Goal: Task Accomplishment & Management: Use online tool/utility

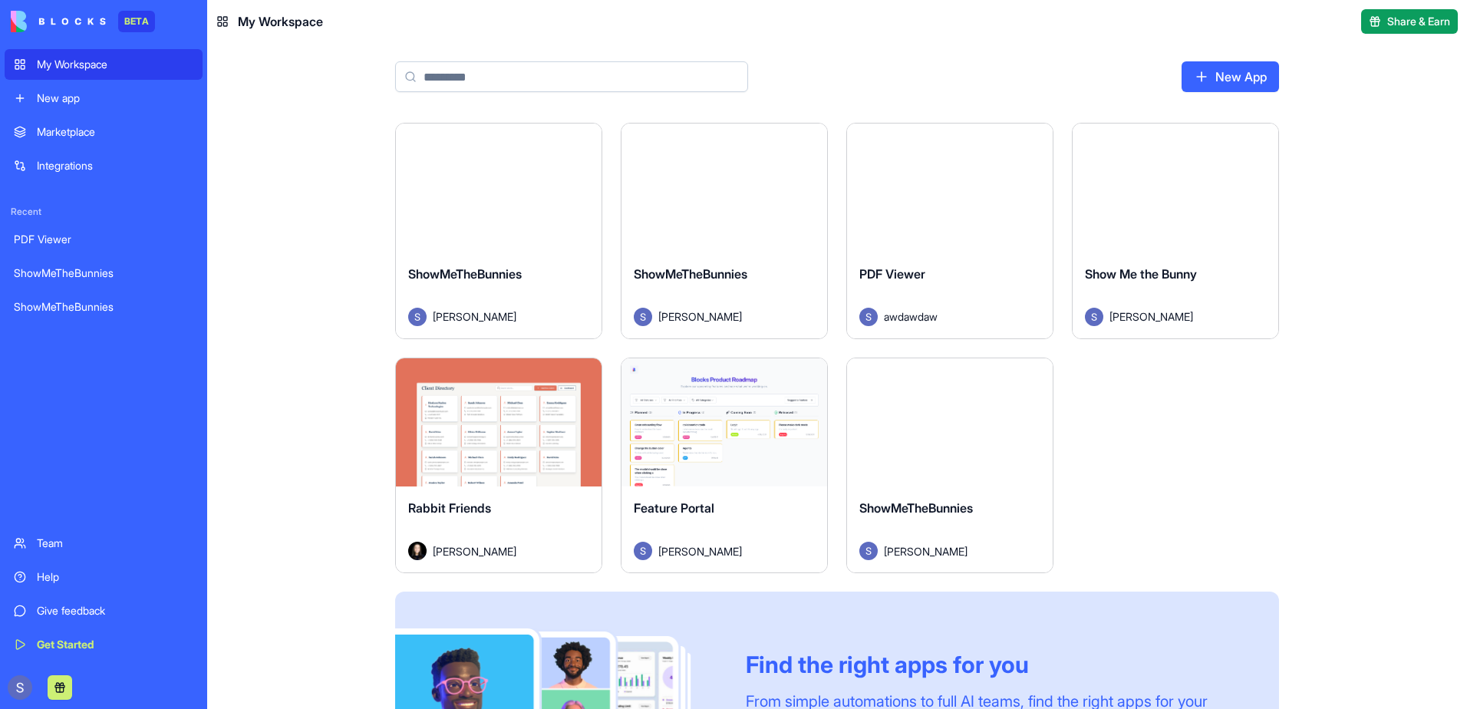
click at [1016, 476] on div "Launch" at bounding box center [950, 422] width 206 height 129
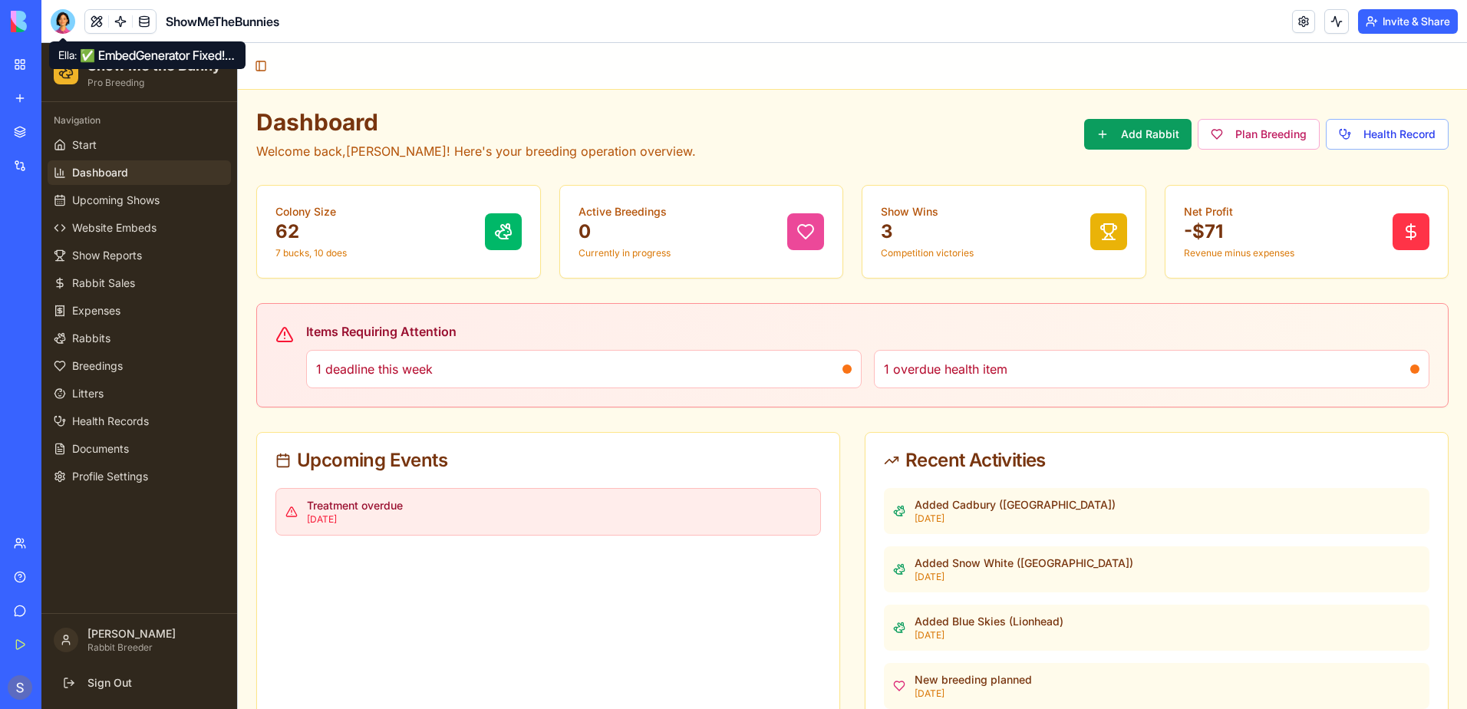
click at [54, 21] on div at bounding box center [63, 21] width 25 height 25
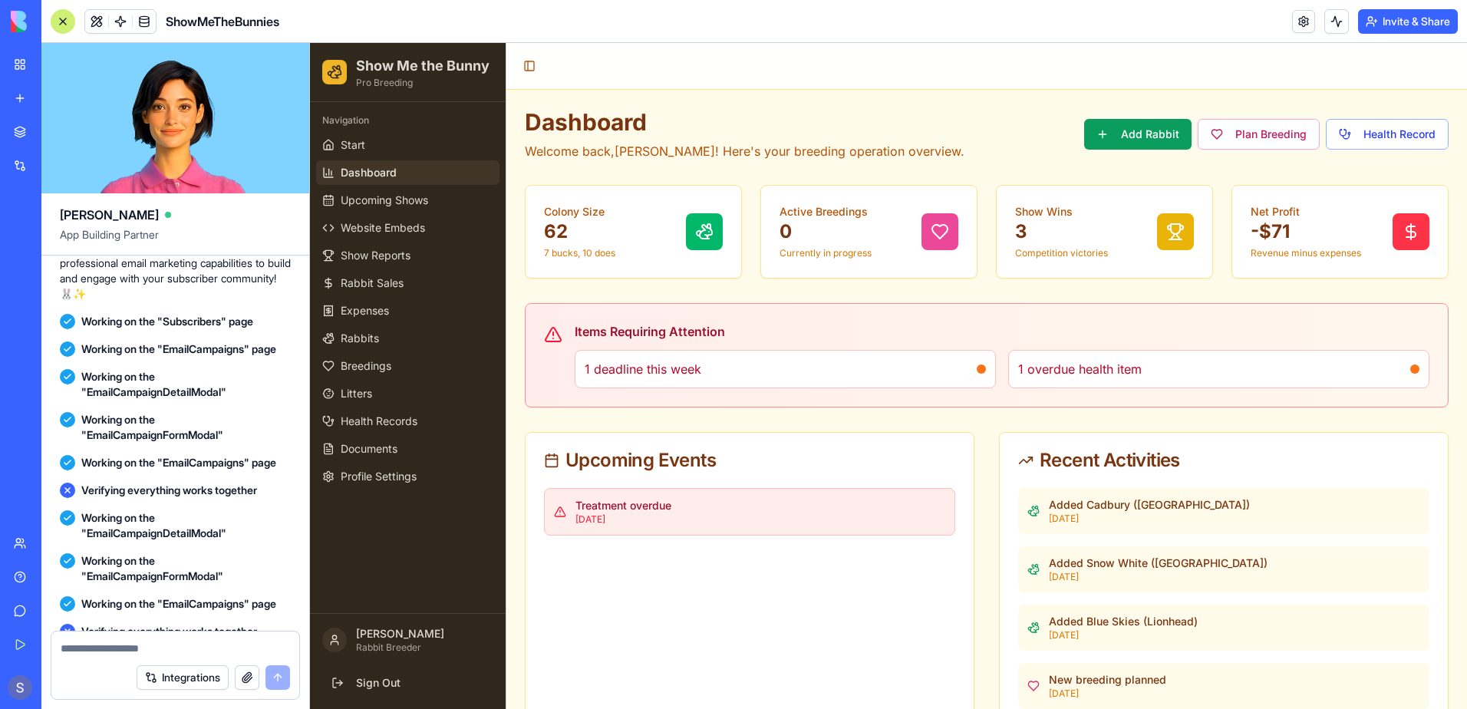
scroll to position [143428, 0]
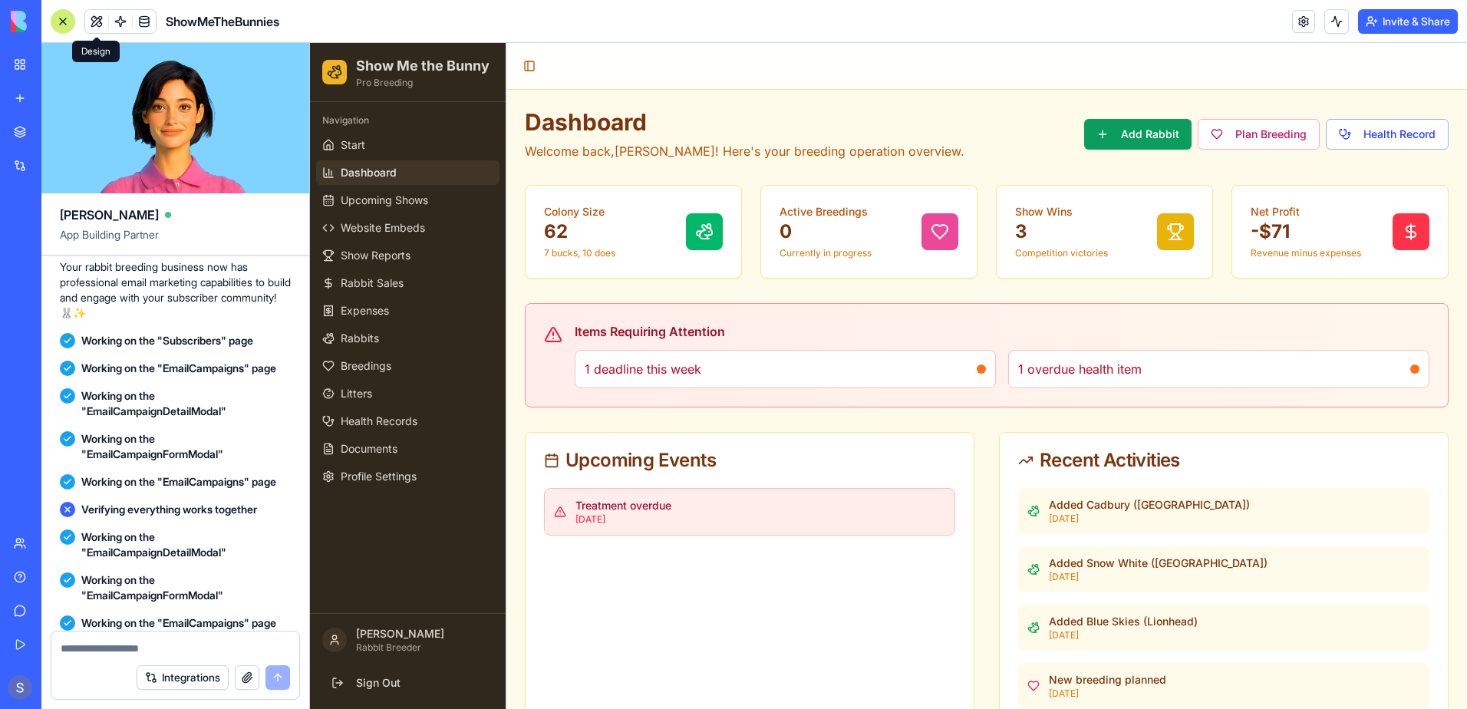
click at [105, 19] on button at bounding box center [96, 21] width 23 height 23
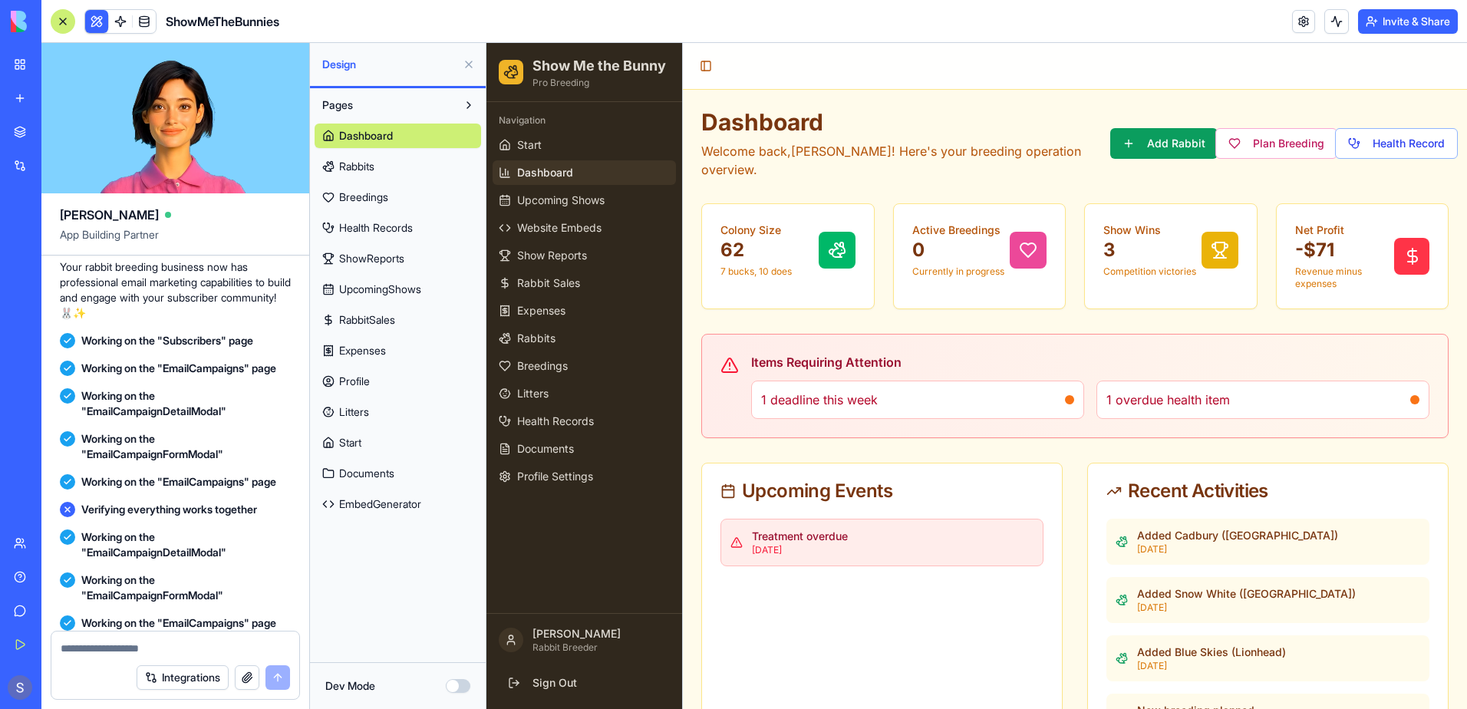
click at [410, 500] on span "EmbedGenerator" at bounding box center [380, 504] width 82 height 15
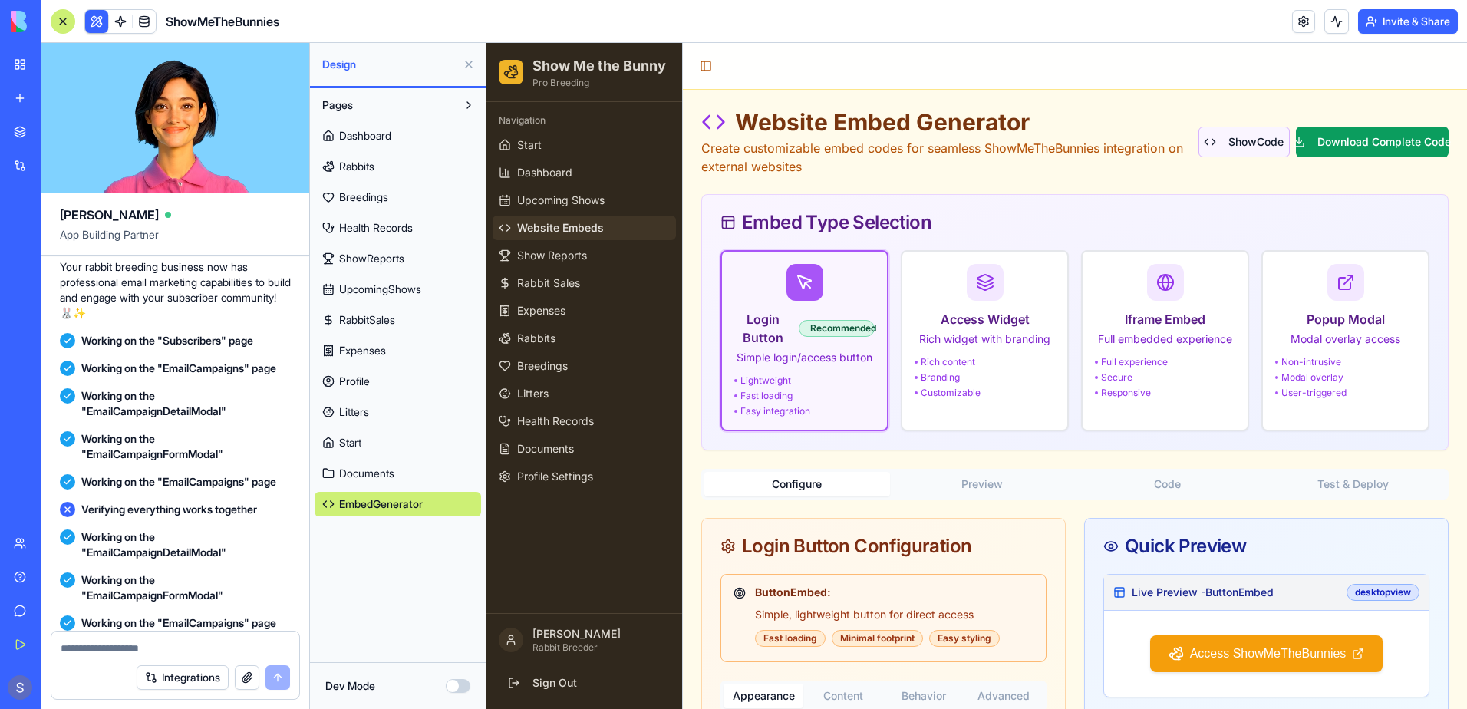
click at [1244, 140] on button "Show Code" at bounding box center [1244, 142] width 91 height 31
type input "*******"
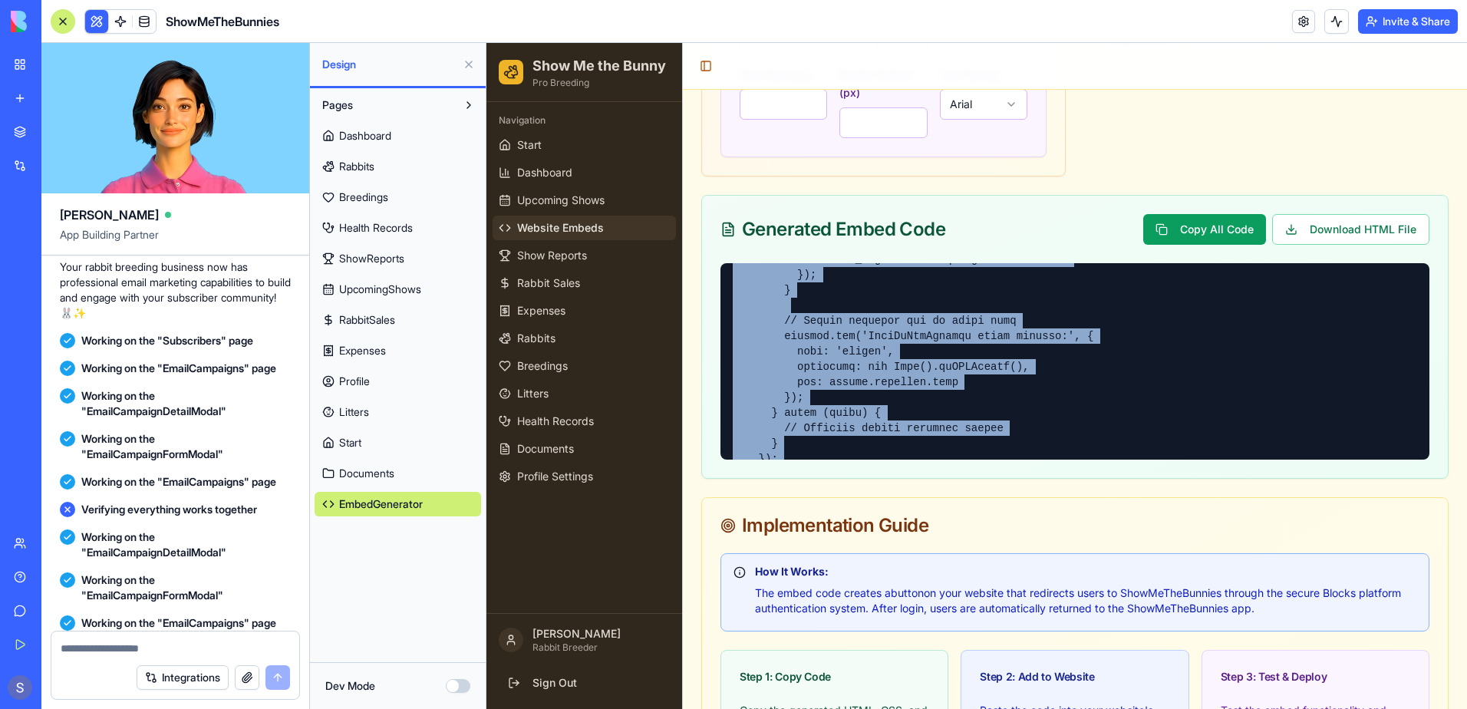
scroll to position [1747, 0]
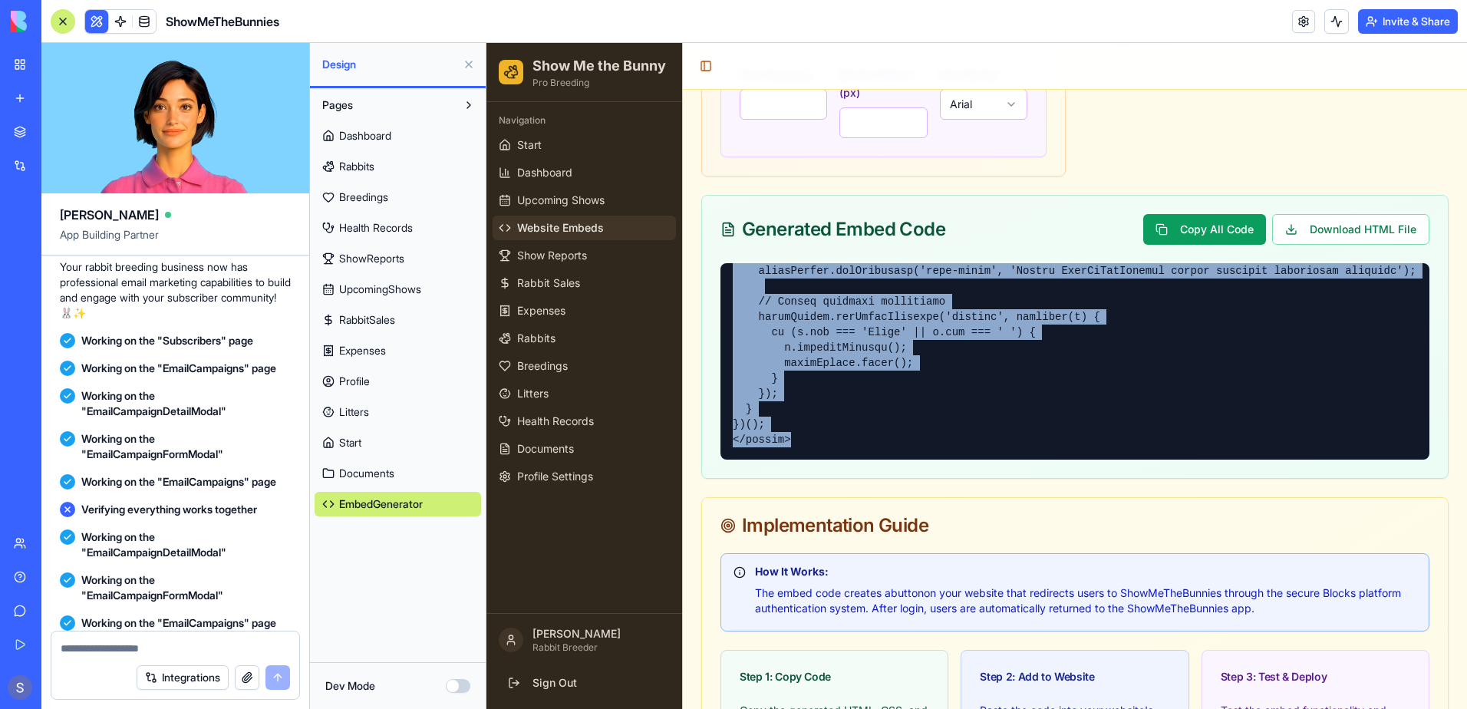
drag, startPoint x: 730, startPoint y: 267, endPoint x: 940, endPoint y: 514, distance: 324.5
click at [940, 514] on div "Website Embed Generator Create customizable embed codes for seamless ShowMeTheB…" at bounding box center [1074, 104] width 747 height 1681
copy pre "<!-- LORE --> <!-- IpsuMdOloRsitame Conse Adipis Elits --> <d eius="/temp/incid…"
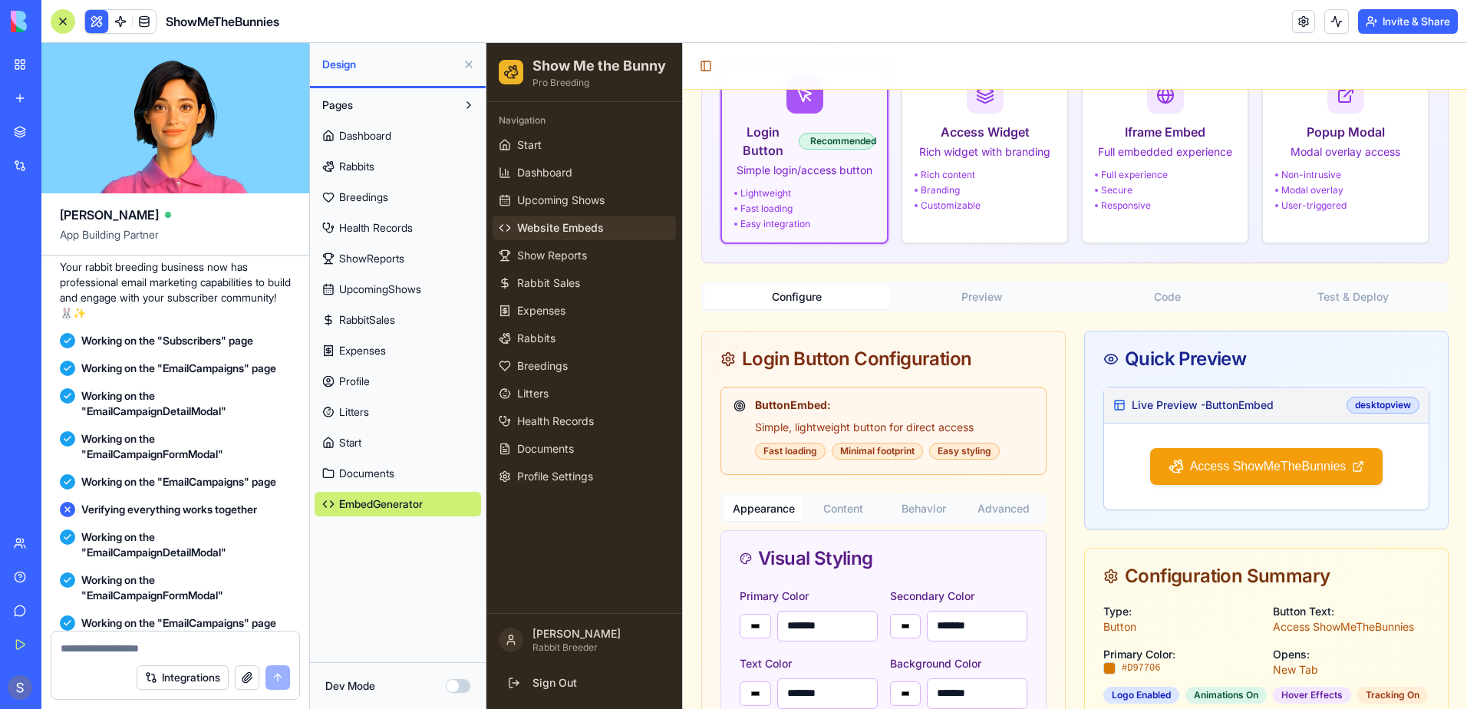
scroll to position [0, 0]
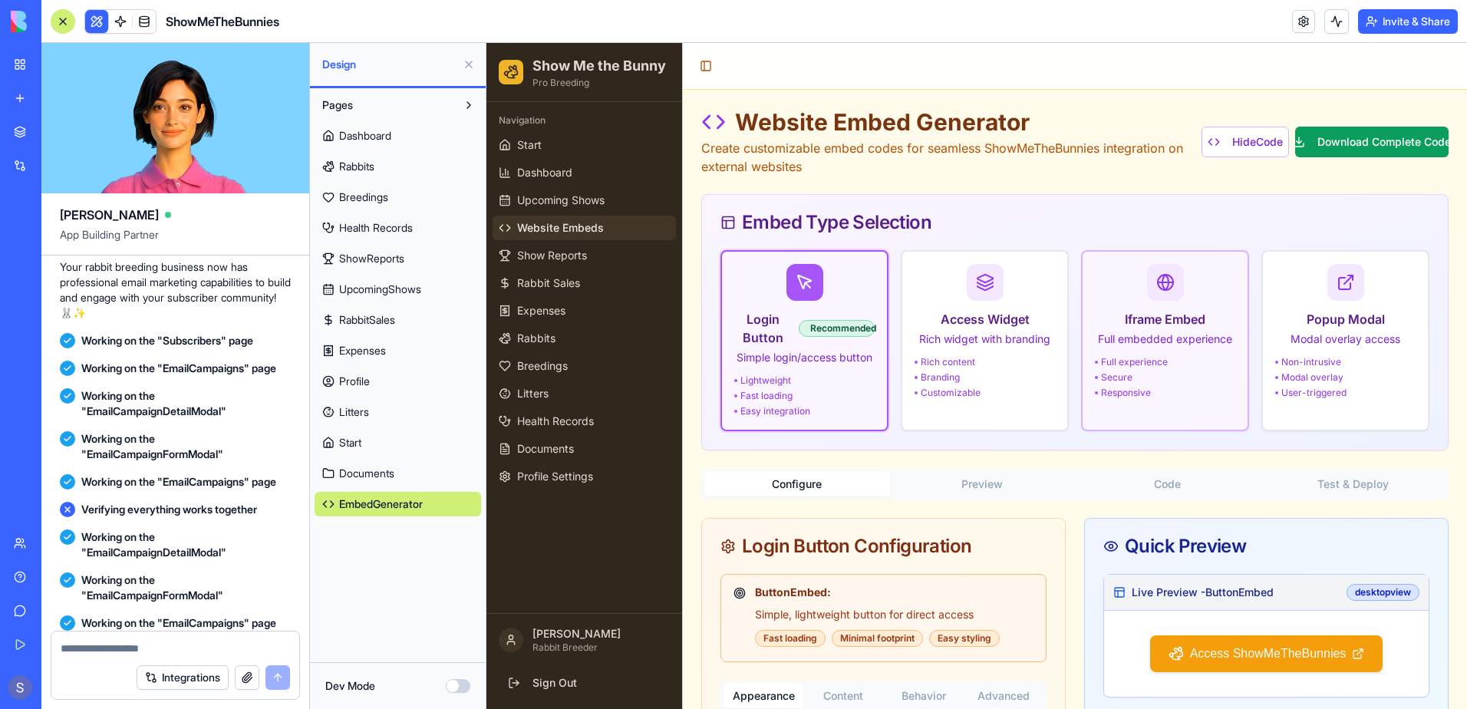
click at [1151, 340] on p "Full embedded experience" at bounding box center [1165, 339] width 140 height 15
type input "*******"
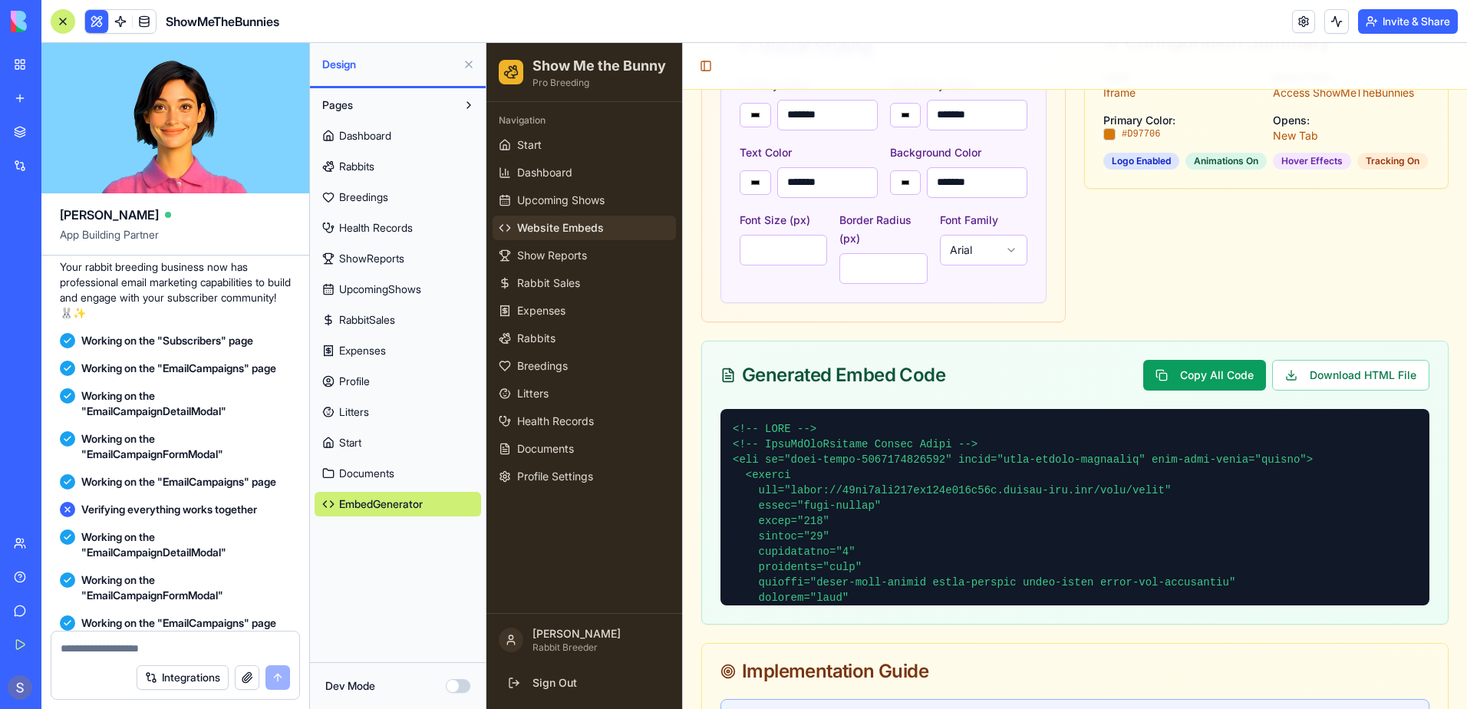
scroll to position [691, 0]
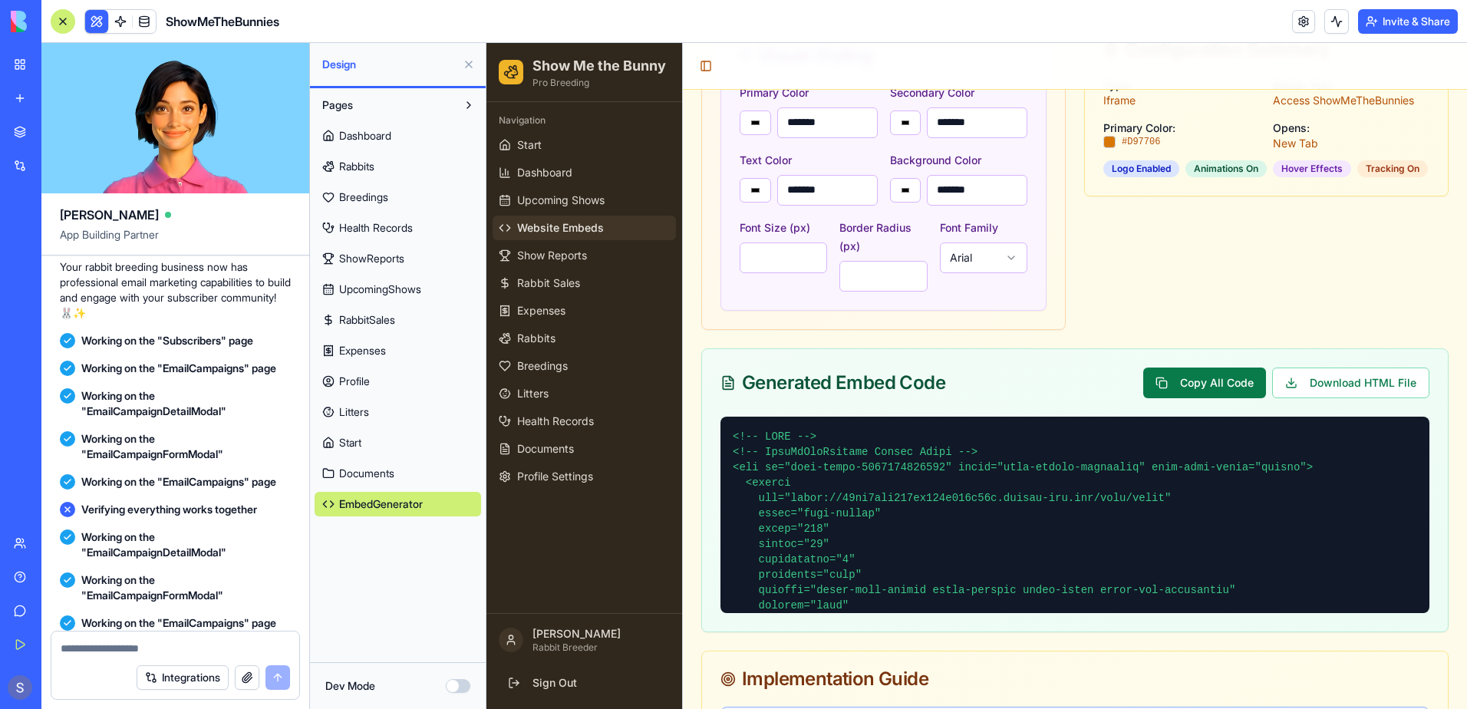
click at [1160, 398] on button "Copy All Code" at bounding box center [1204, 383] width 123 height 31
type input "*******"
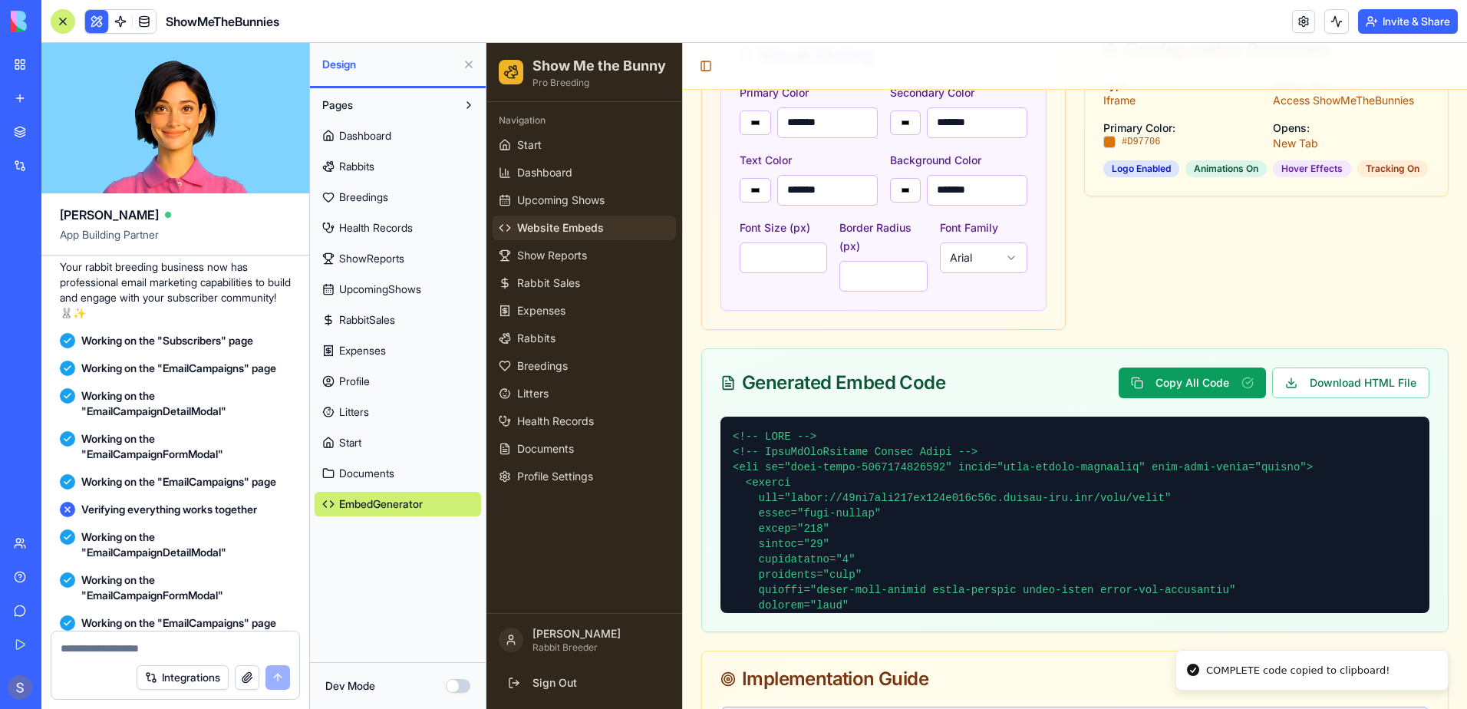
type input "*******"
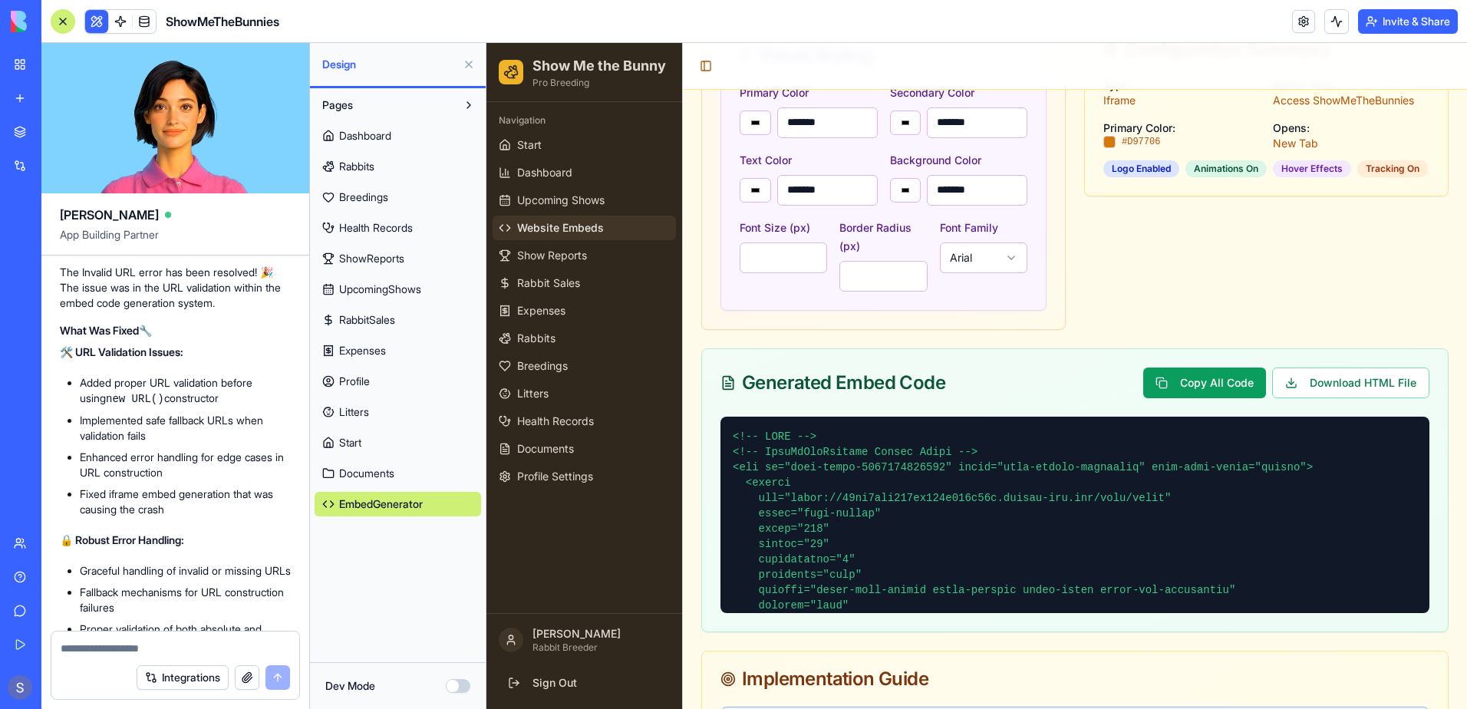
scroll to position [144272, 0]
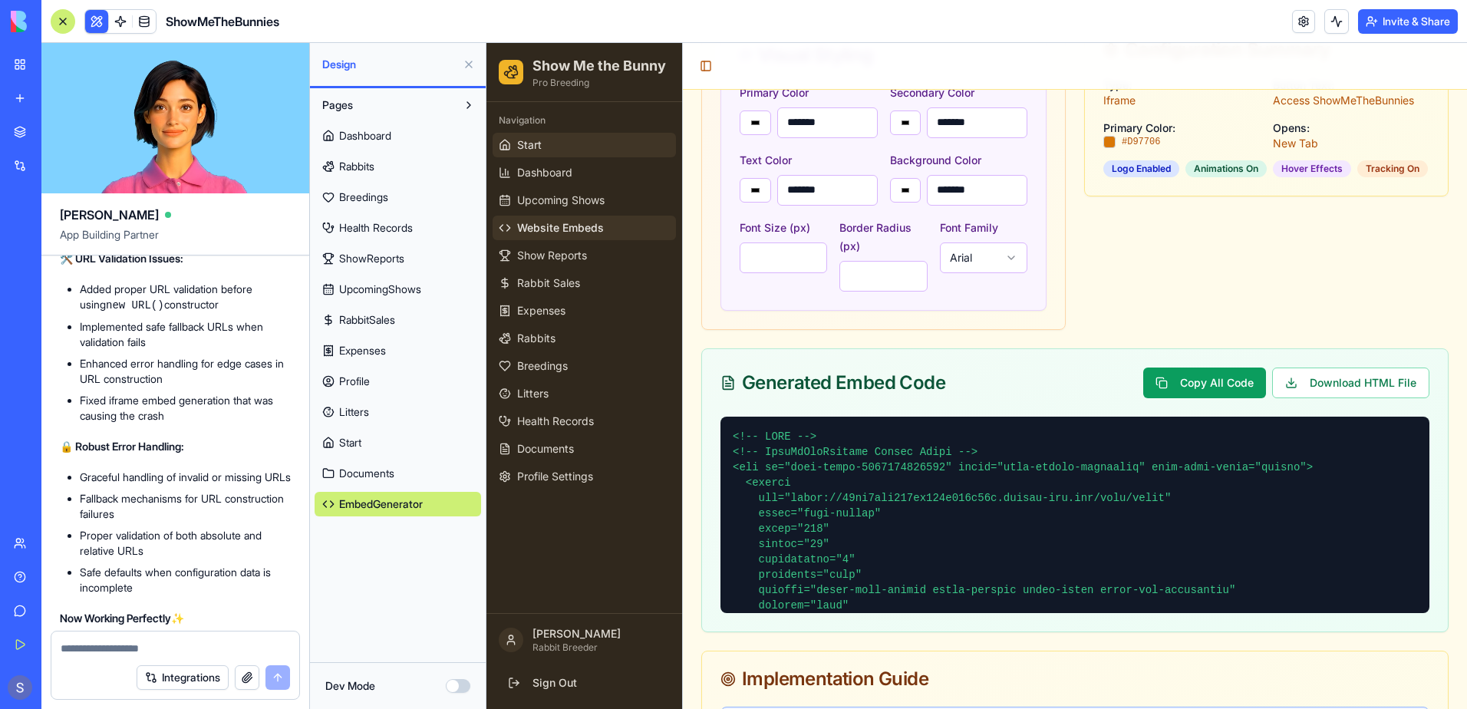
click at [546, 149] on link "Start" at bounding box center [584, 145] width 183 height 25
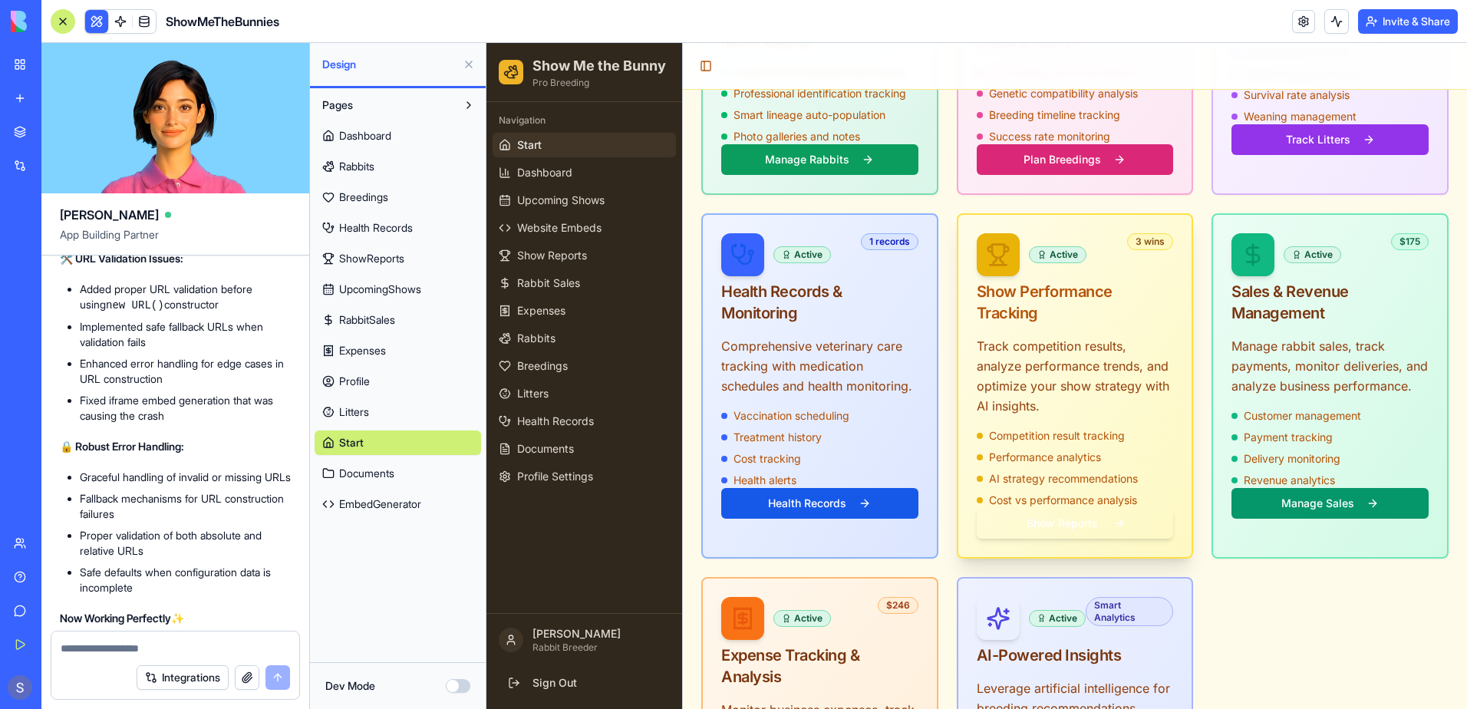
scroll to position [767, 0]
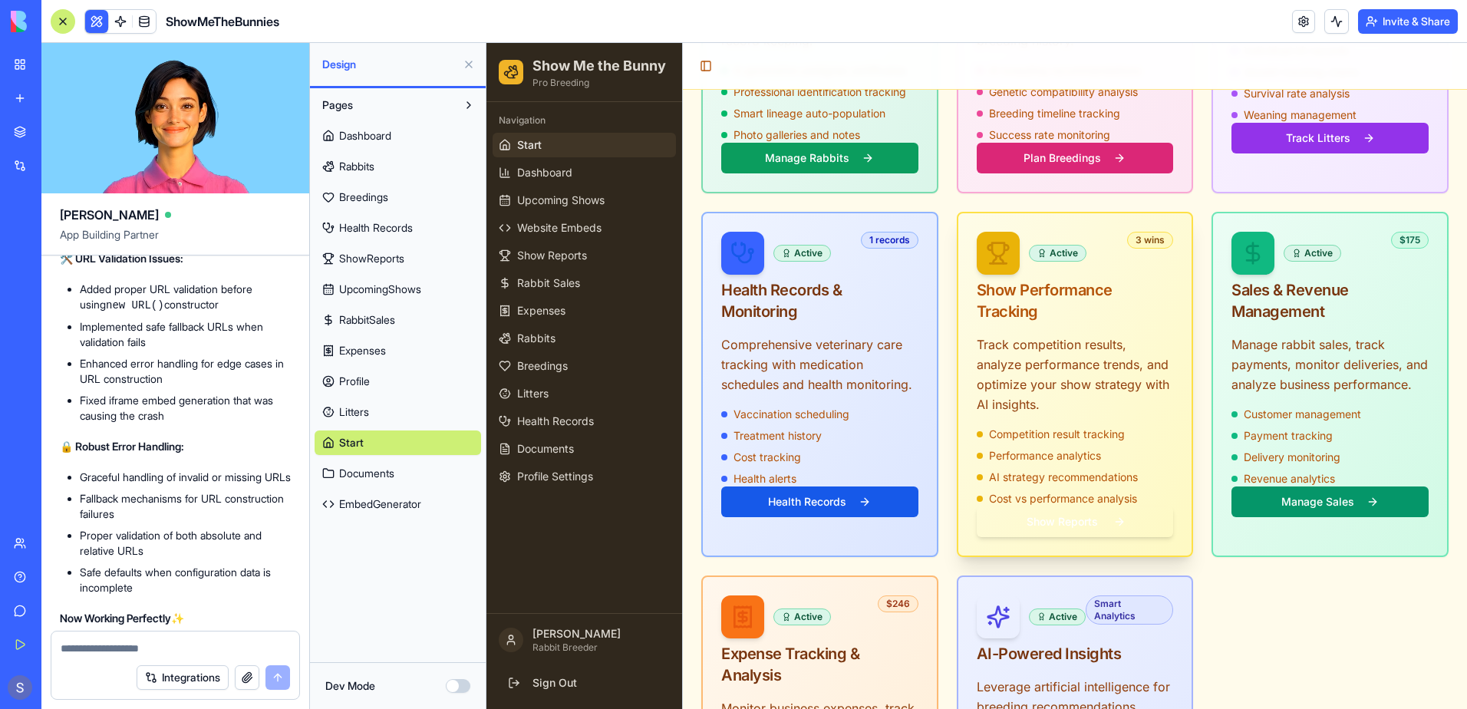
click at [1043, 335] on p "Track competition results, analyze performance trends, and optimize your show s…" at bounding box center [1075, 375] width 197 height 80
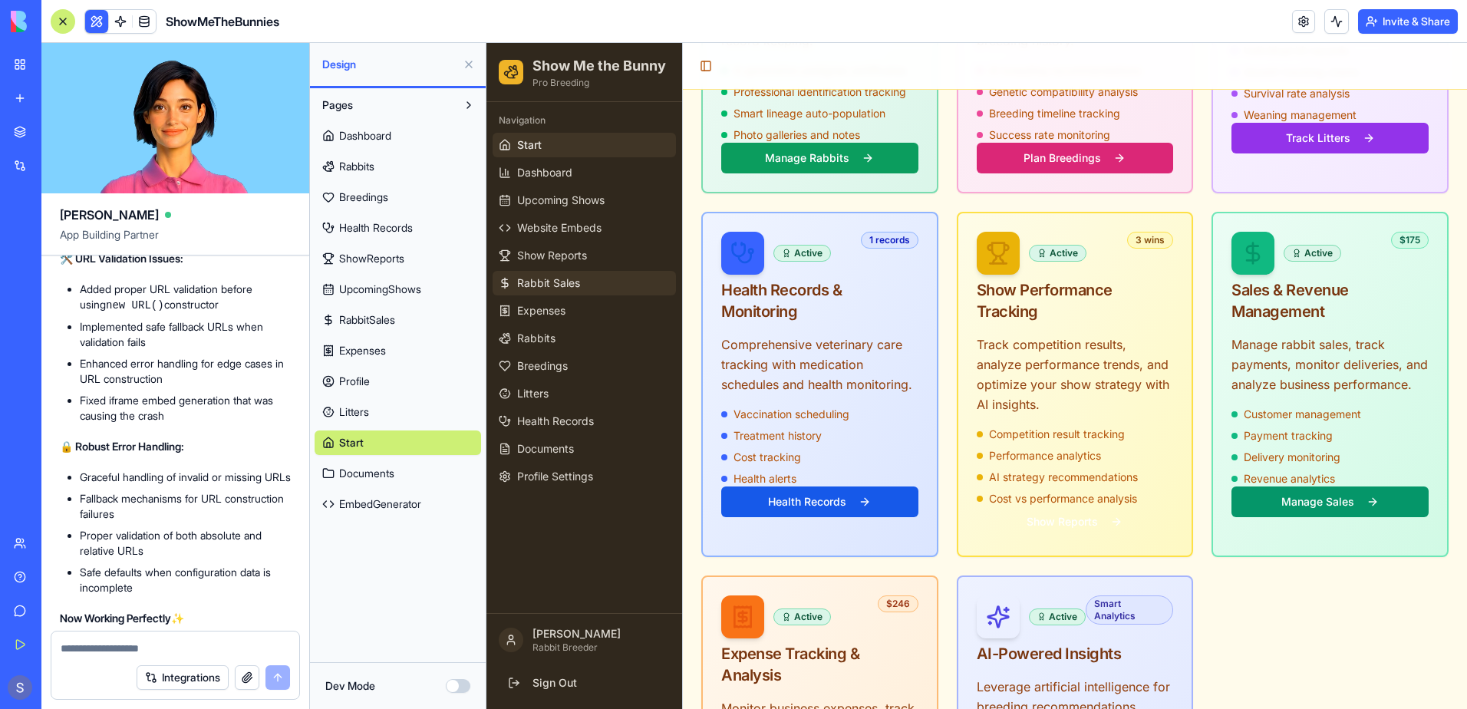
click at [591, 276] on link "Rabbit Sales" at bounding box center [584, 283] width 183 height 25
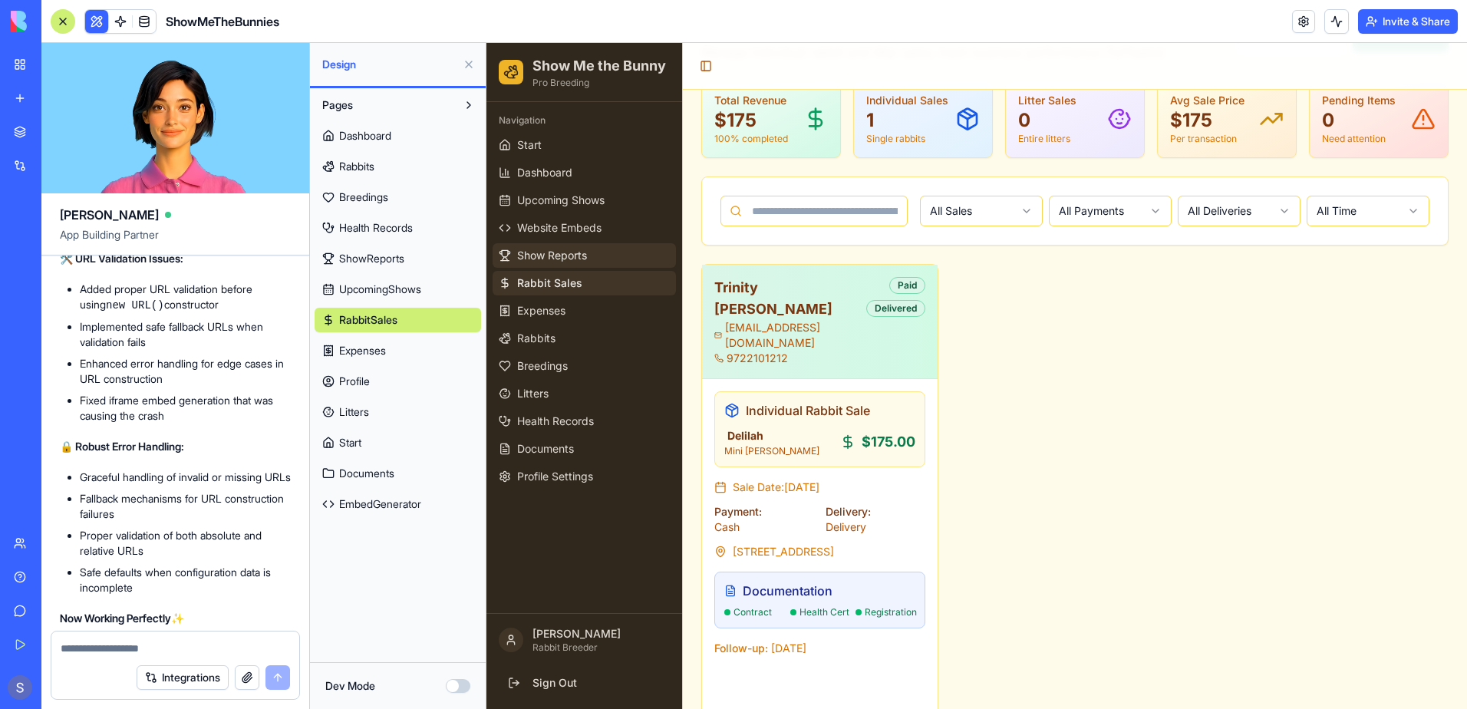
click at [583, 256] on span "Show Reports" at bounding box center [552, 255] width 70 height 15
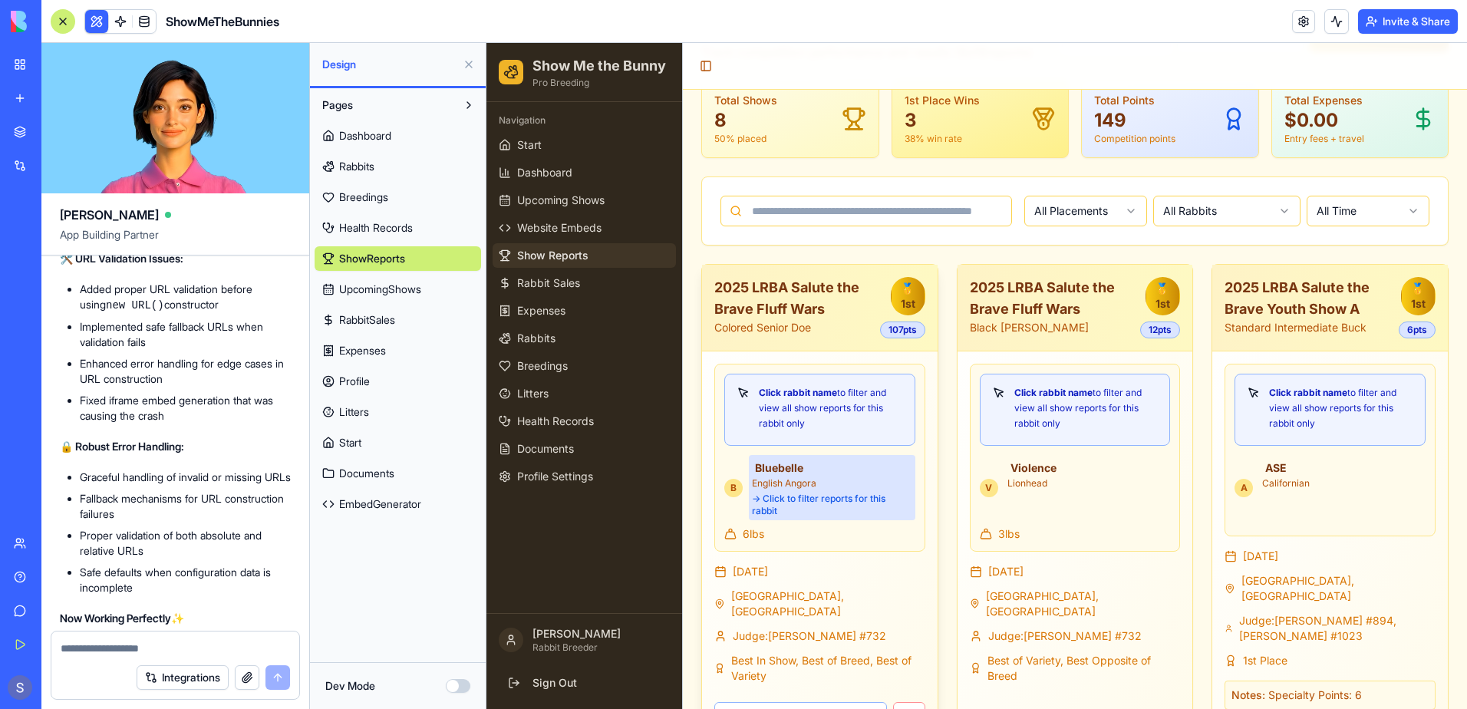
click at [816, 513] on div "→ Click to filter reports for this rabbit" at bounding box center [832, 505] width 160 height 25
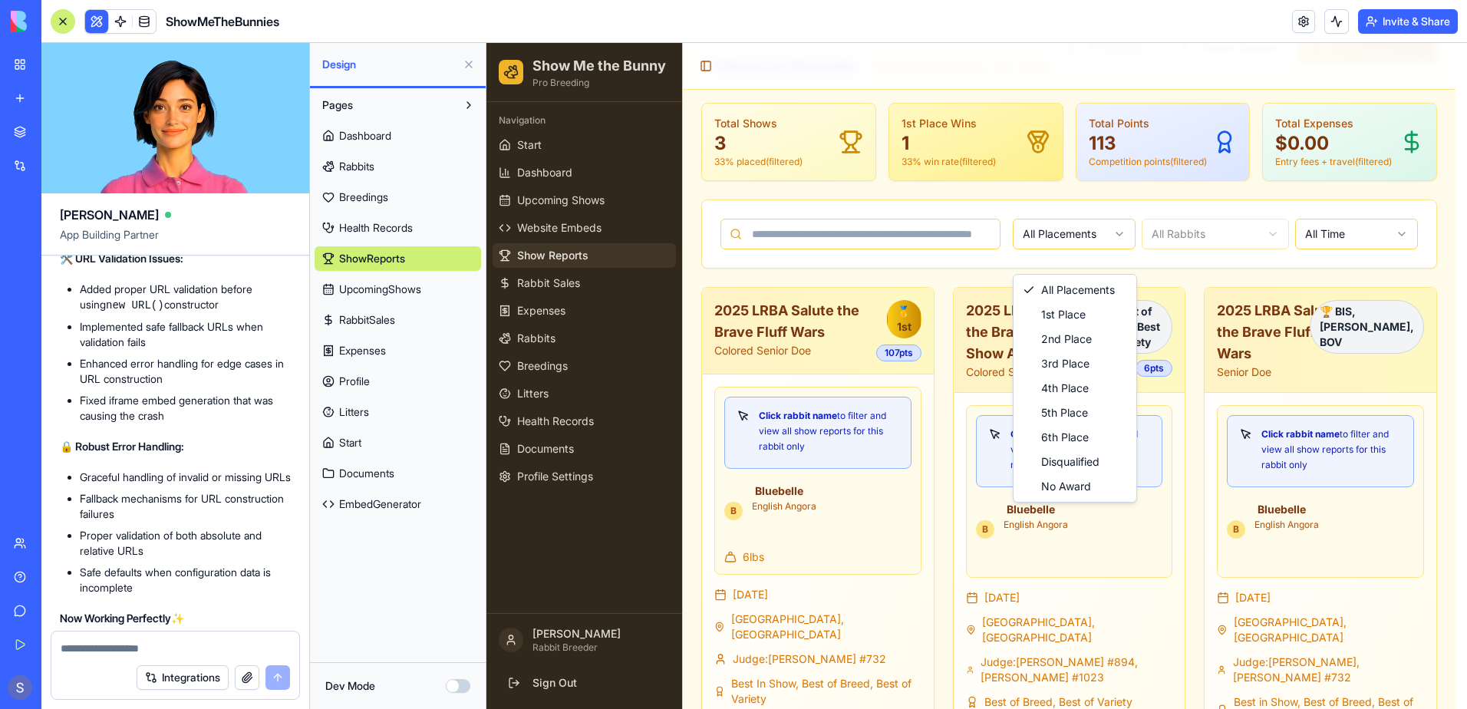
click at [1078, 259] on html "Show Me the Bunny Pro Breeding Navigation Start Dashboard Upcoming Shows Websit…" at bounding box center [977, 409] width 981 height 925
click at [1204, 256] on html "Show Me the Bunny Pro Breeding Navigation Start Dashboard Upcoming Shows Websit…" at bounding box center [977, 409] width 981 height 925
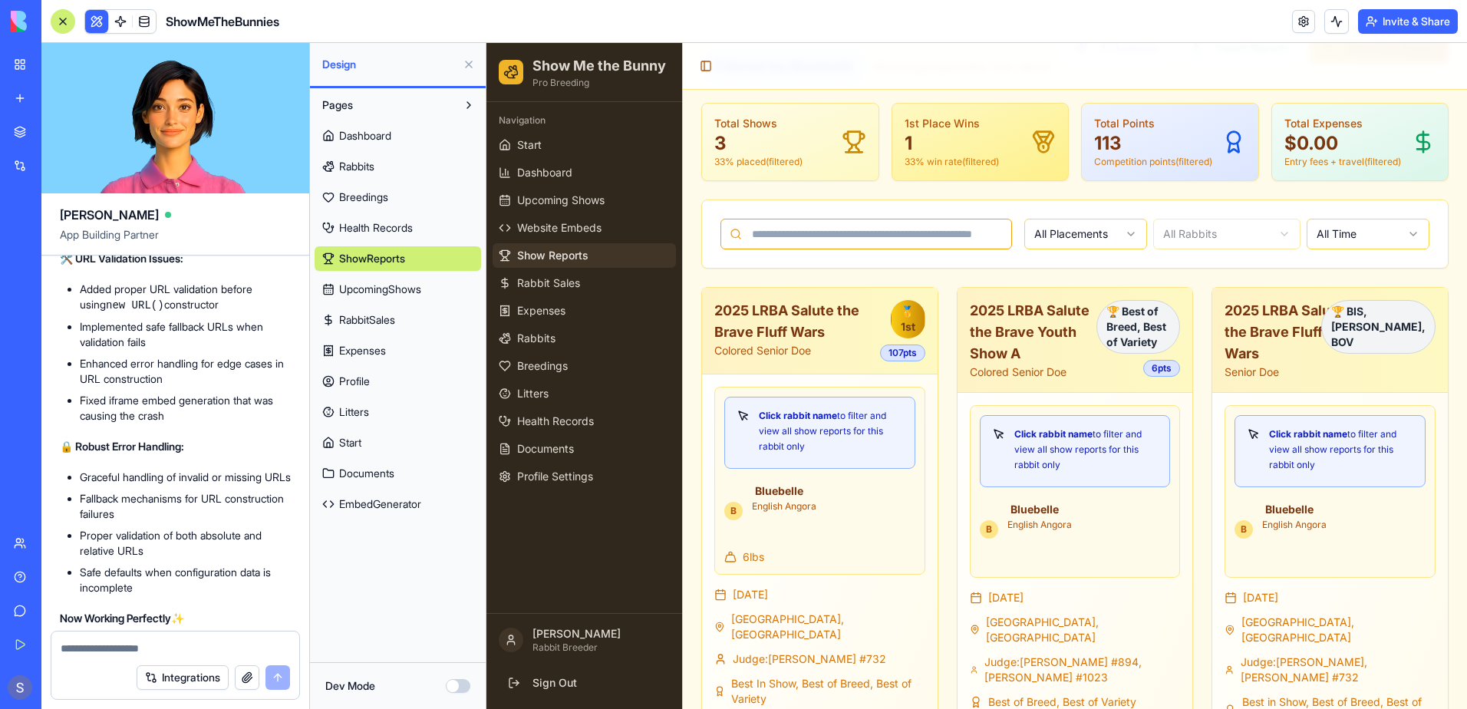
click at [846, 249] on input at bounding box center [867, 234] width 292 height 31
click at [1130, 156] on p "113" at bounding box center [1153, 143] width 118 height 25
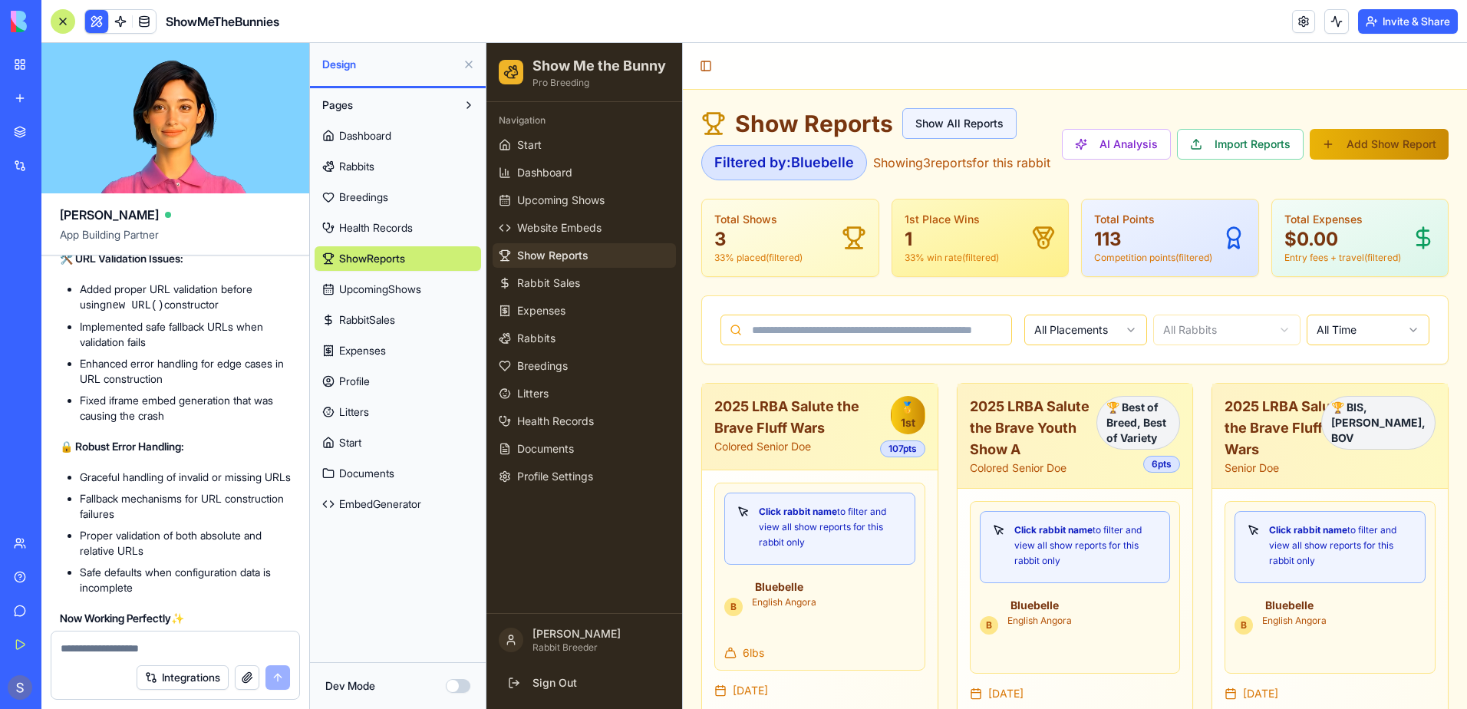
click at [944, 128] on button "Show All Reports" at bounding box center [960, 123] width 114 height 31
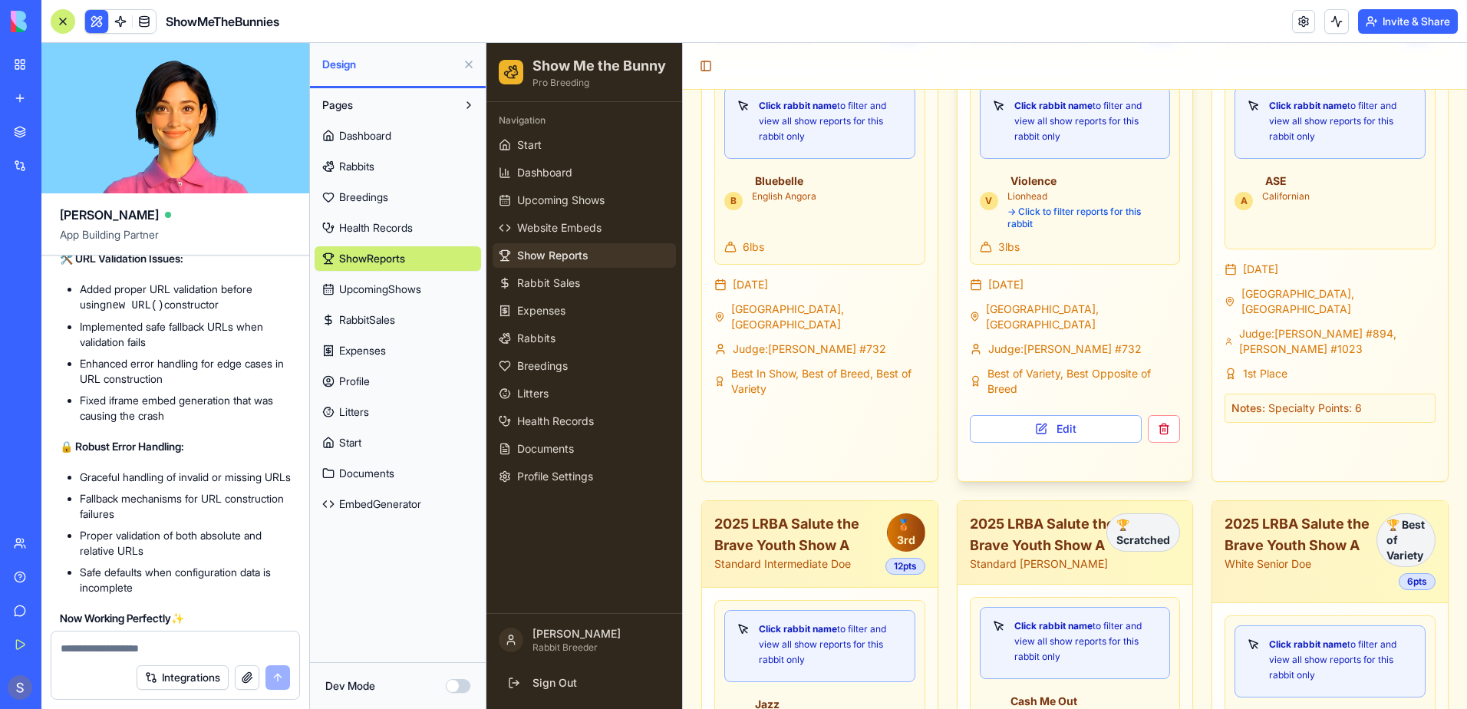
scroll to position [384, 0]
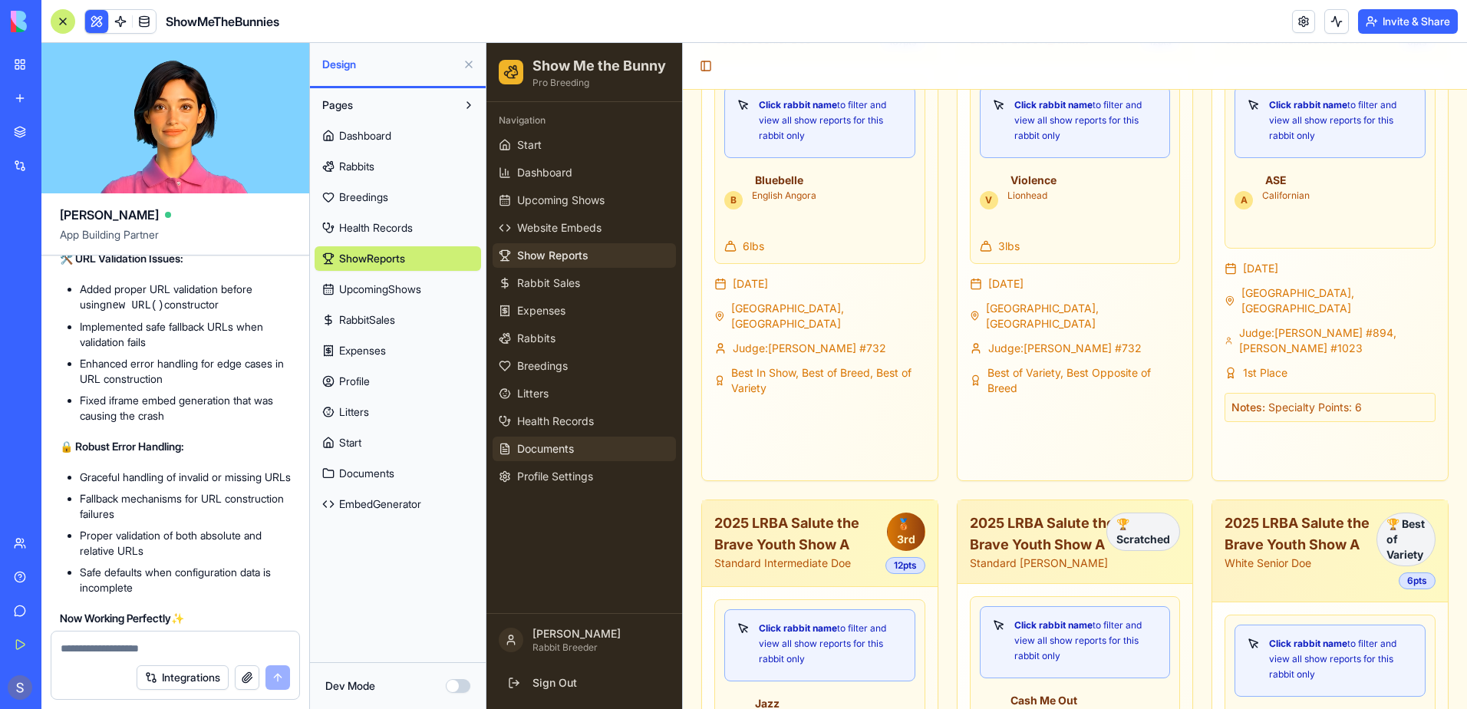
click at [563, 444] on span "Documents" at bounding box center [545, 448] width 57 height 15
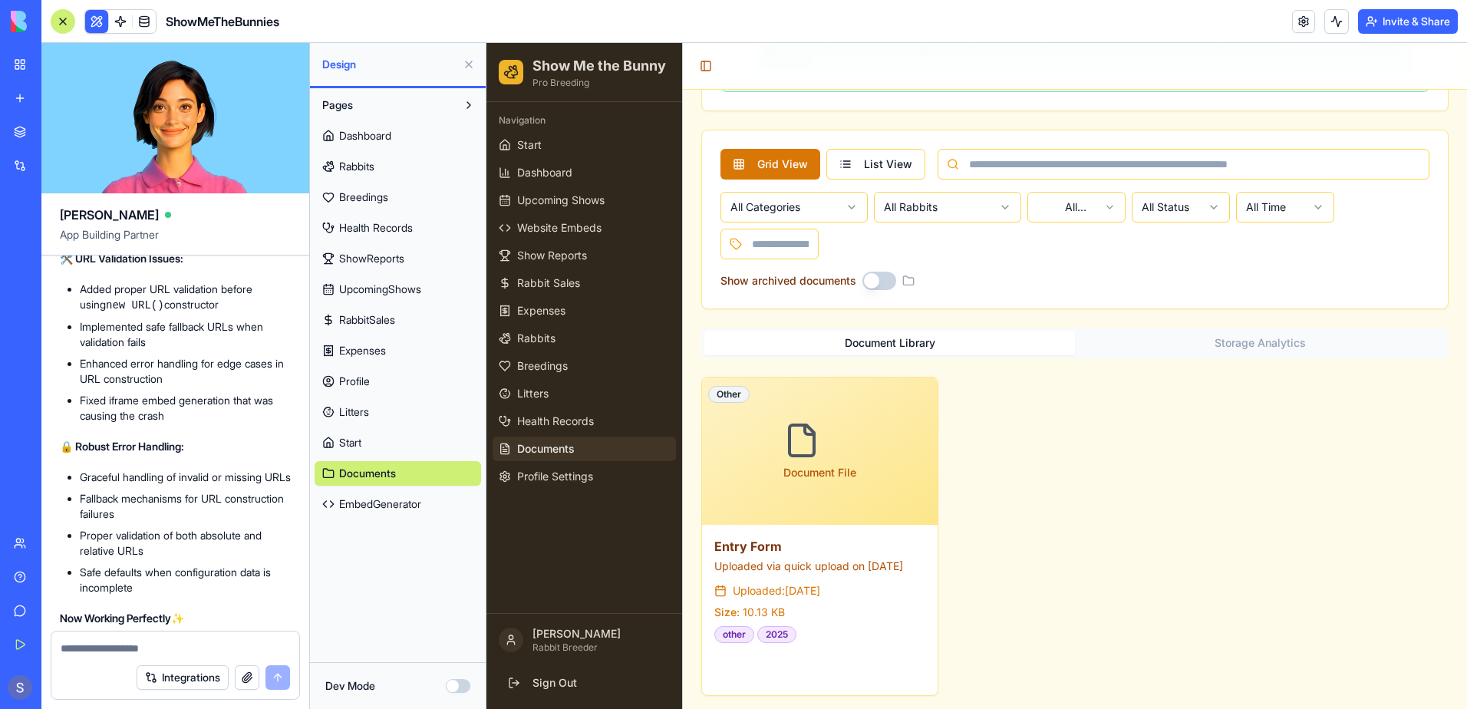
scroll to position [889, 0]
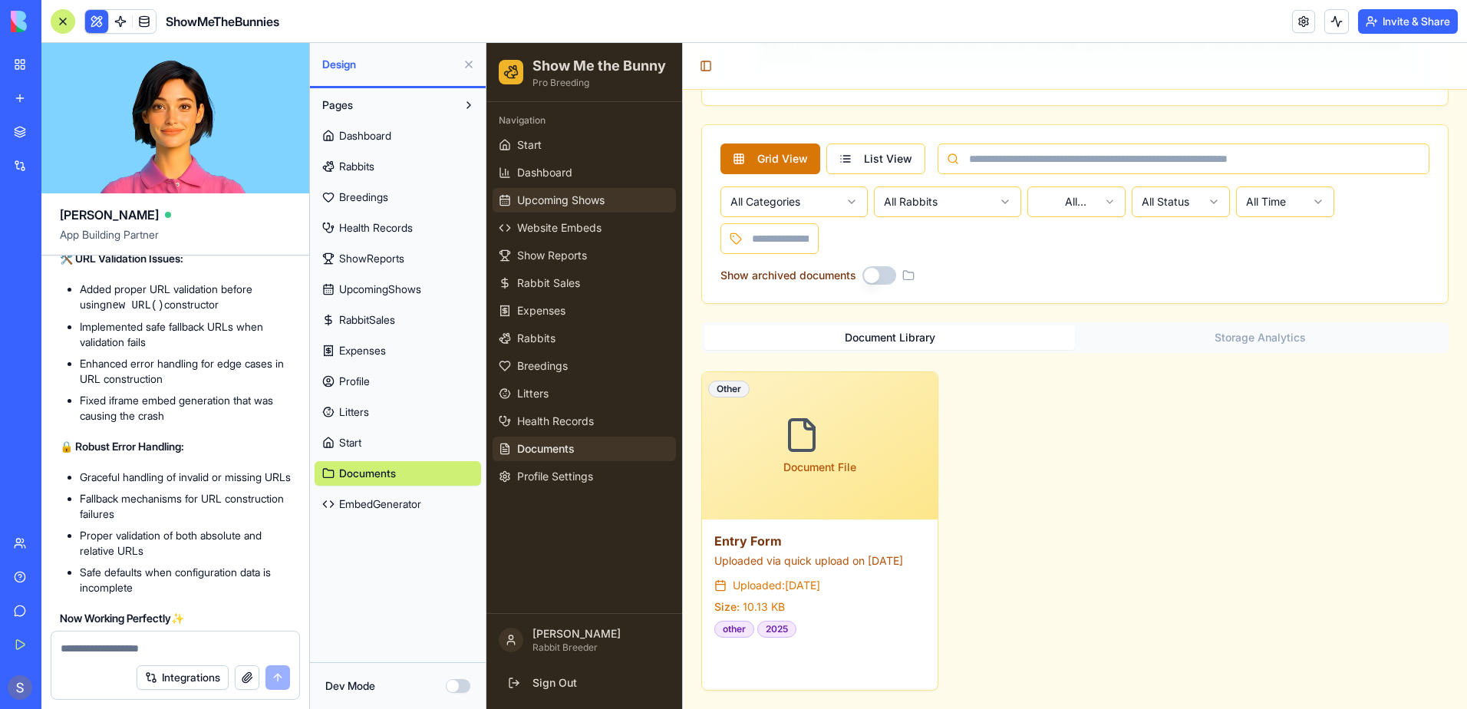
click at [568, 203] on span "Upcoming Shows" at bounding box center [560, 200] width 87 height 15
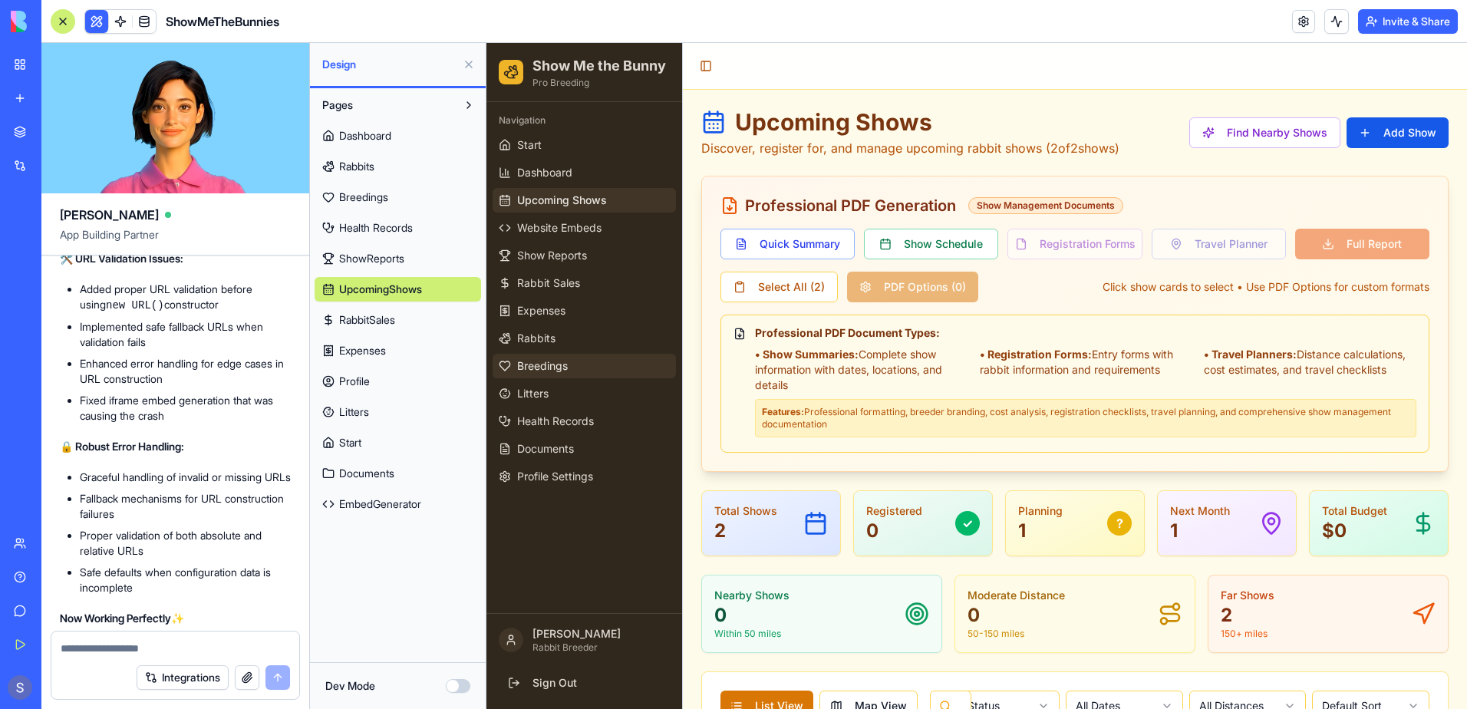
click at [614, 364] on link "Breedings" at bounding box center [584, 366] width 183 height 25
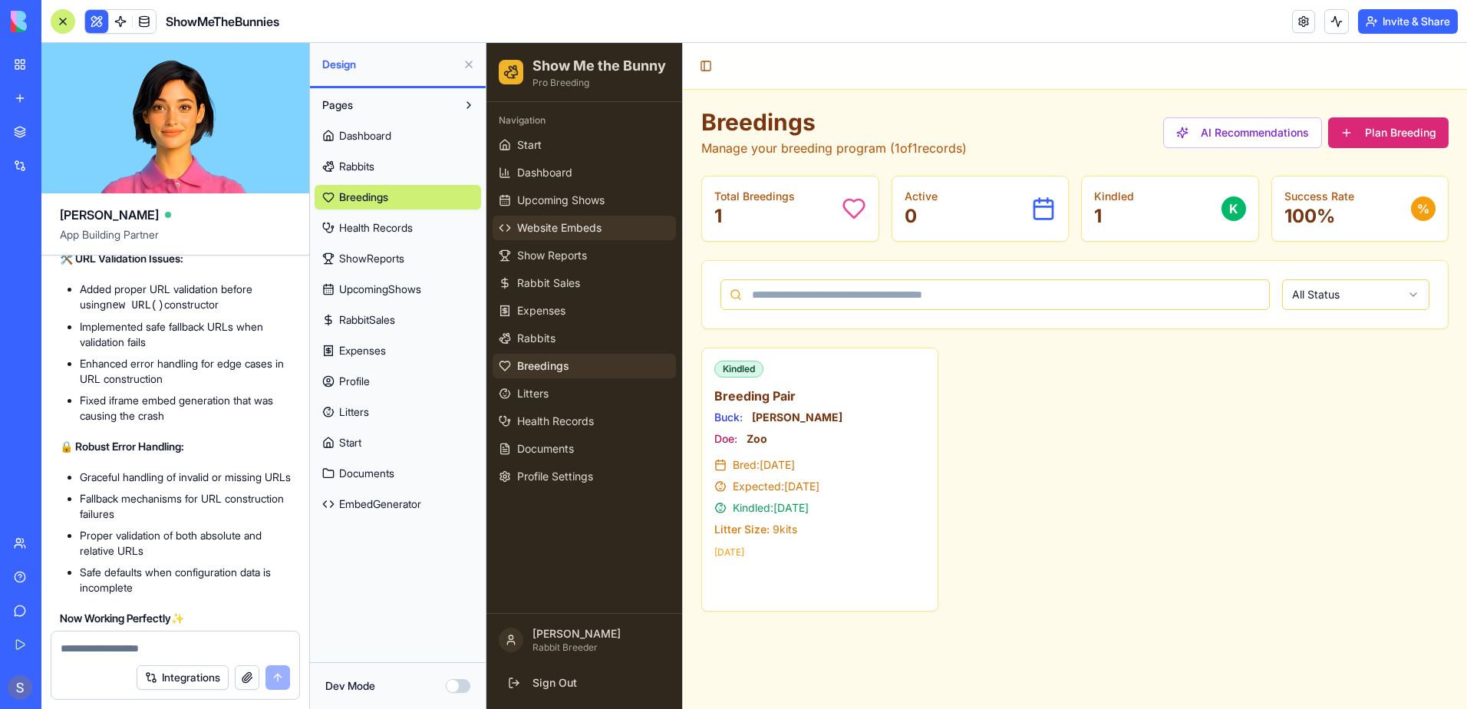
click at [547, 222] on span "Website Embeds" at bounding box center [559, 227] width 84 height 15
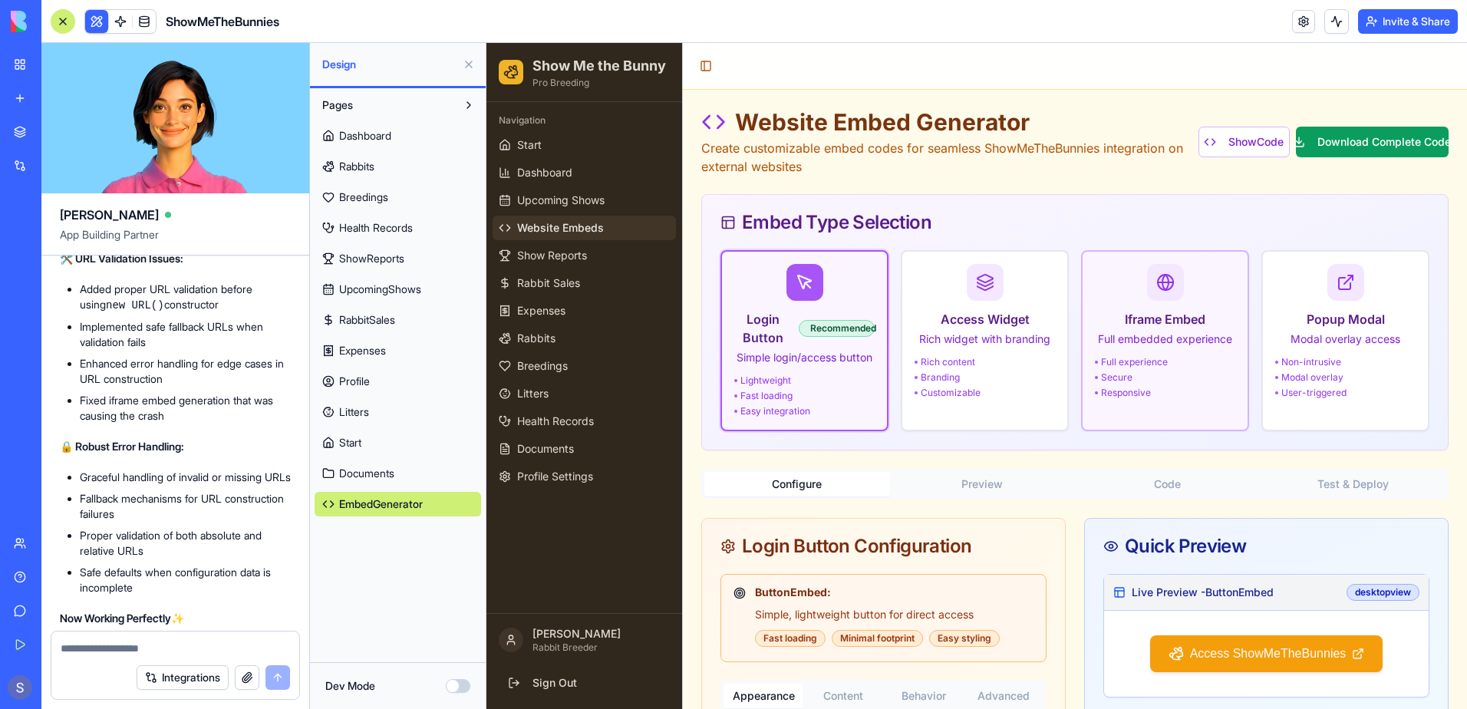
click at [1157, 395] on div "Responsive" at bounding box center [1165, 393] width 140 height 12
type input "*******"
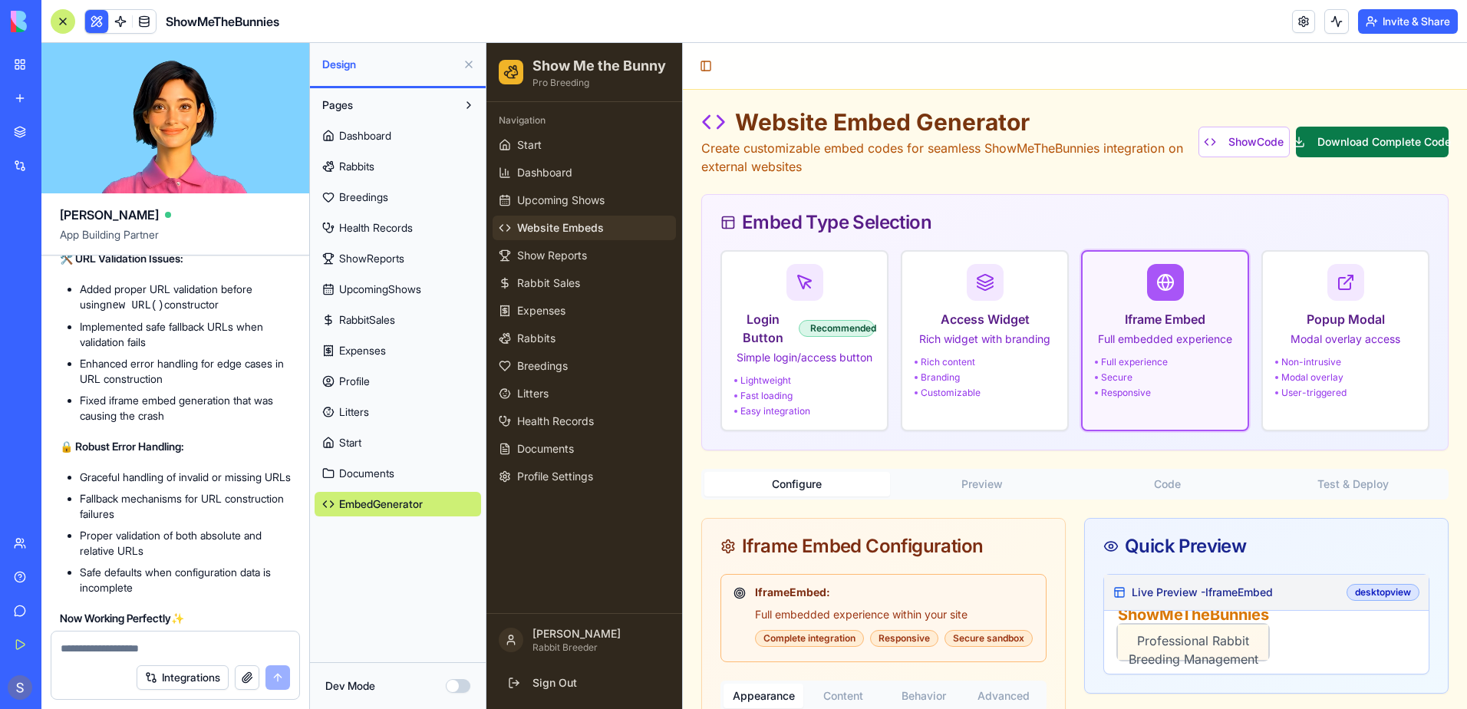
click at [1378, 144] on button "Download Complete Code" at bounding box center [1372, 142] width 153 height 31
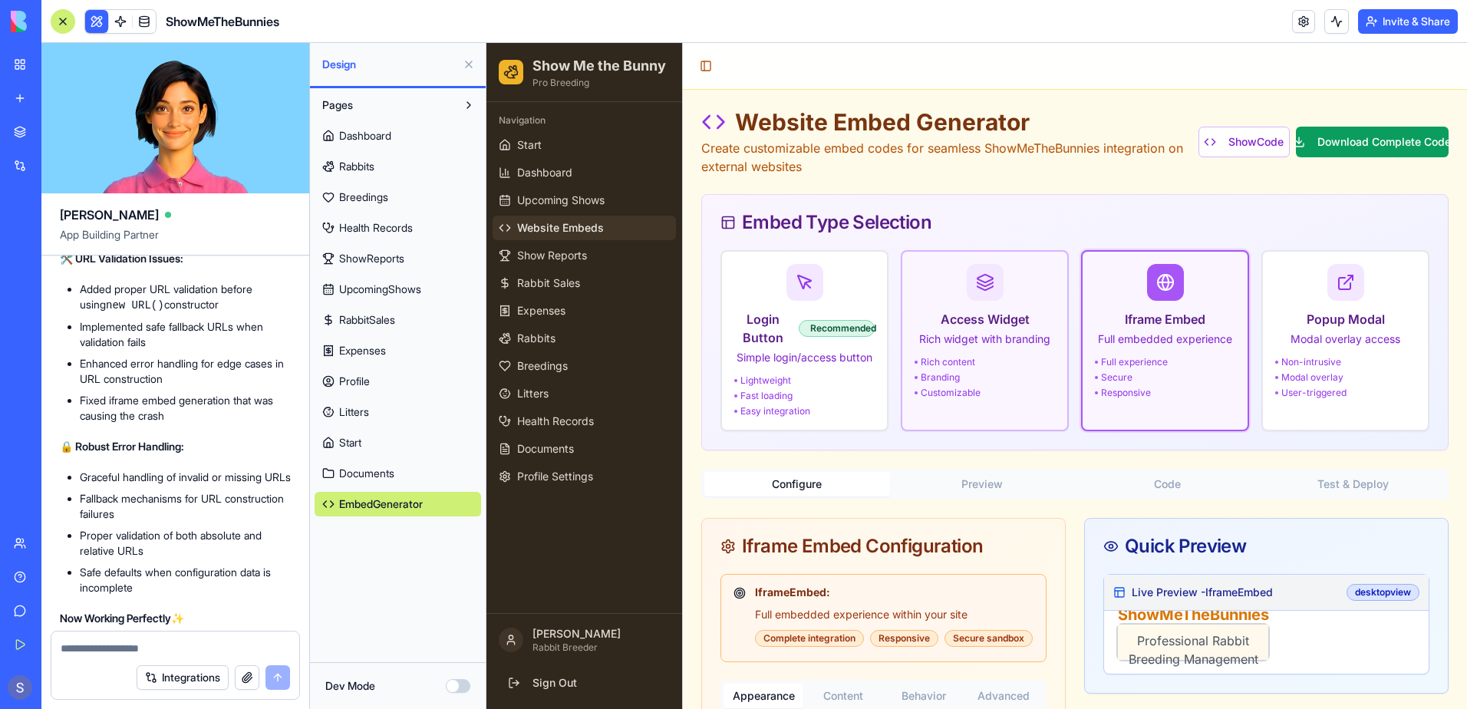
click at [969, 366] on div "Rich content" at bounding box center [985, 362] width 140 height 12
type input "*******"
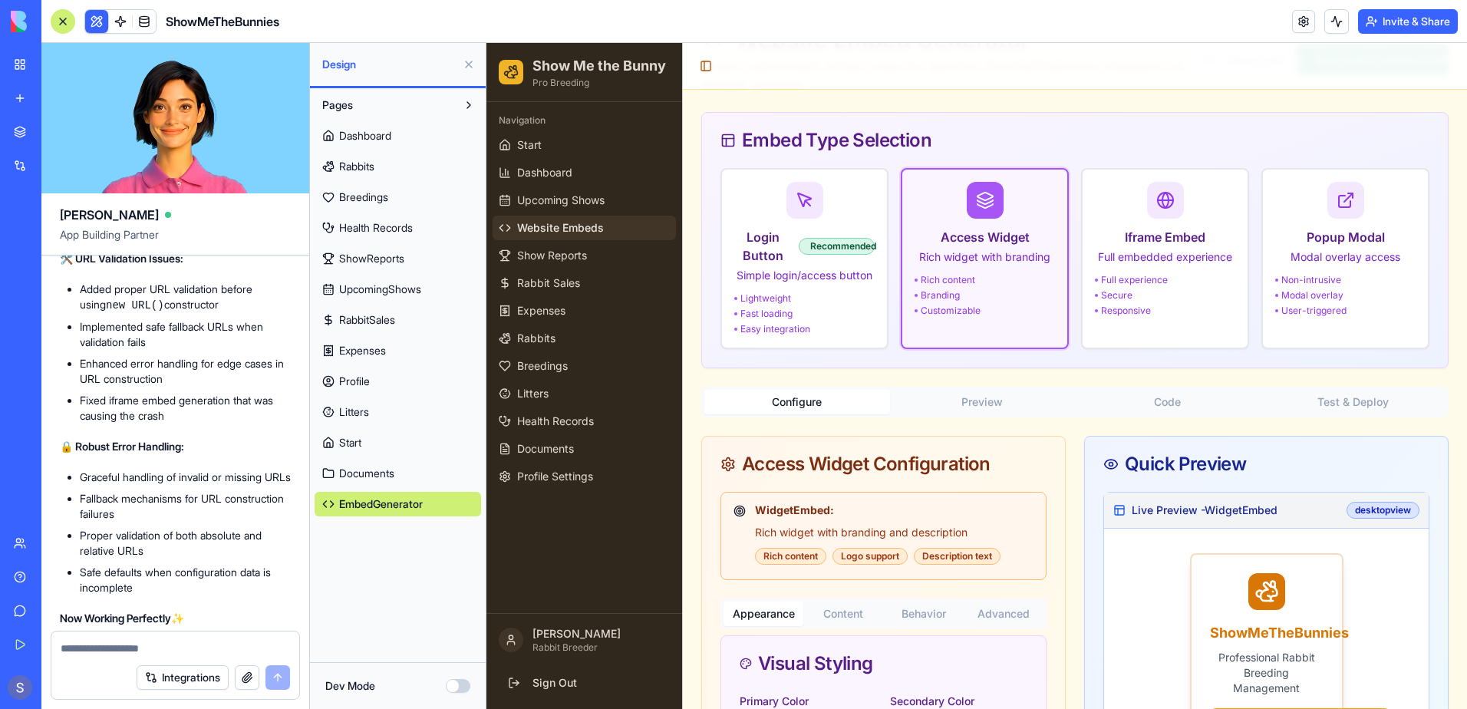
scroll to position [77, 0]
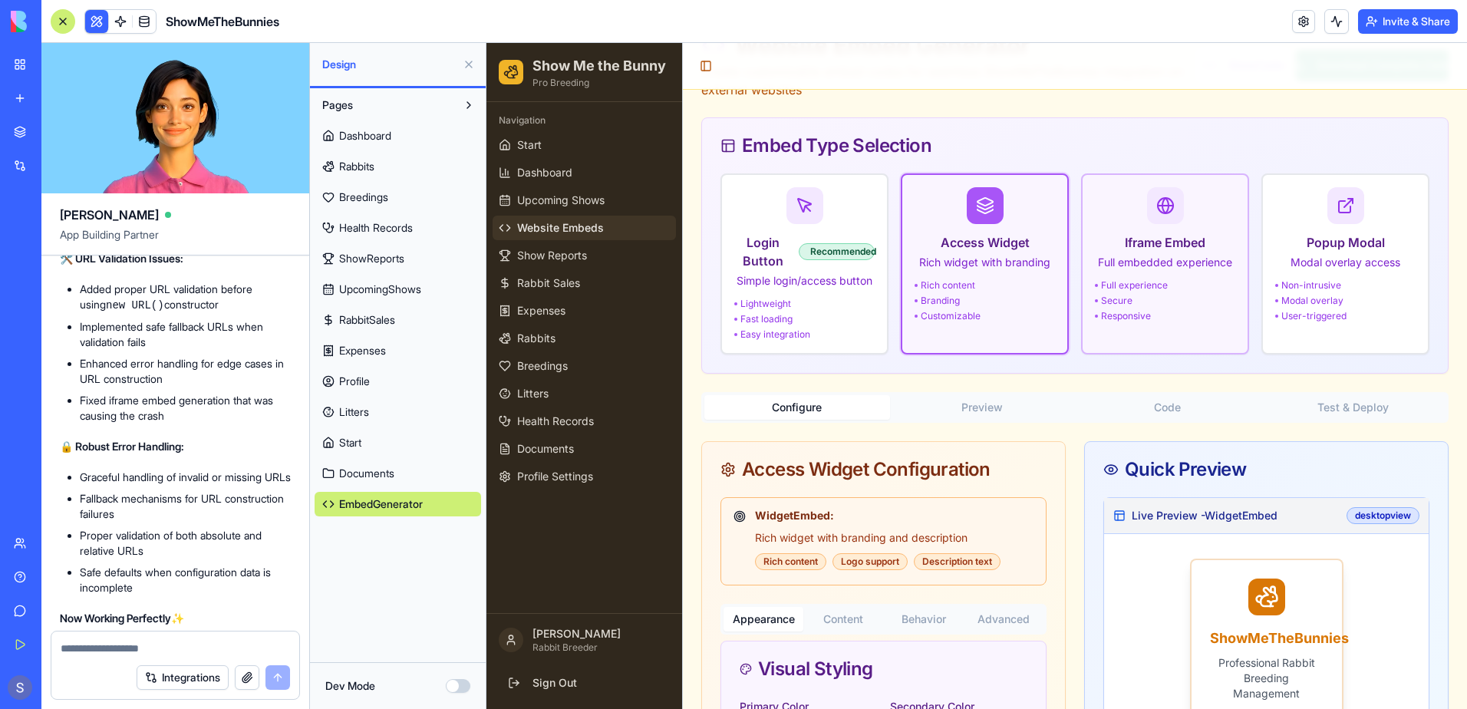
click at [1163, 311] on div "Responsive" at bounding box center [1165, 316] width 140 height 12
type input "*******"
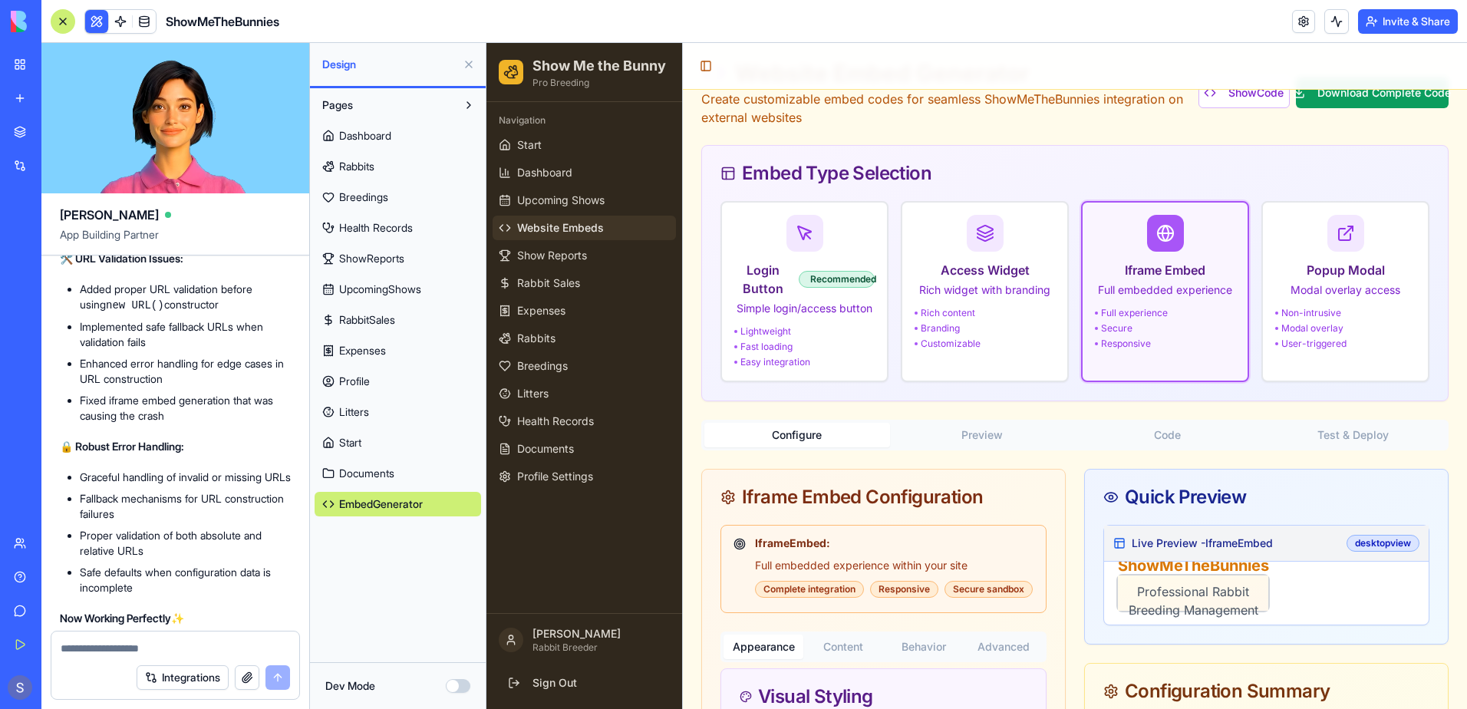
scroll to position [0, 0]
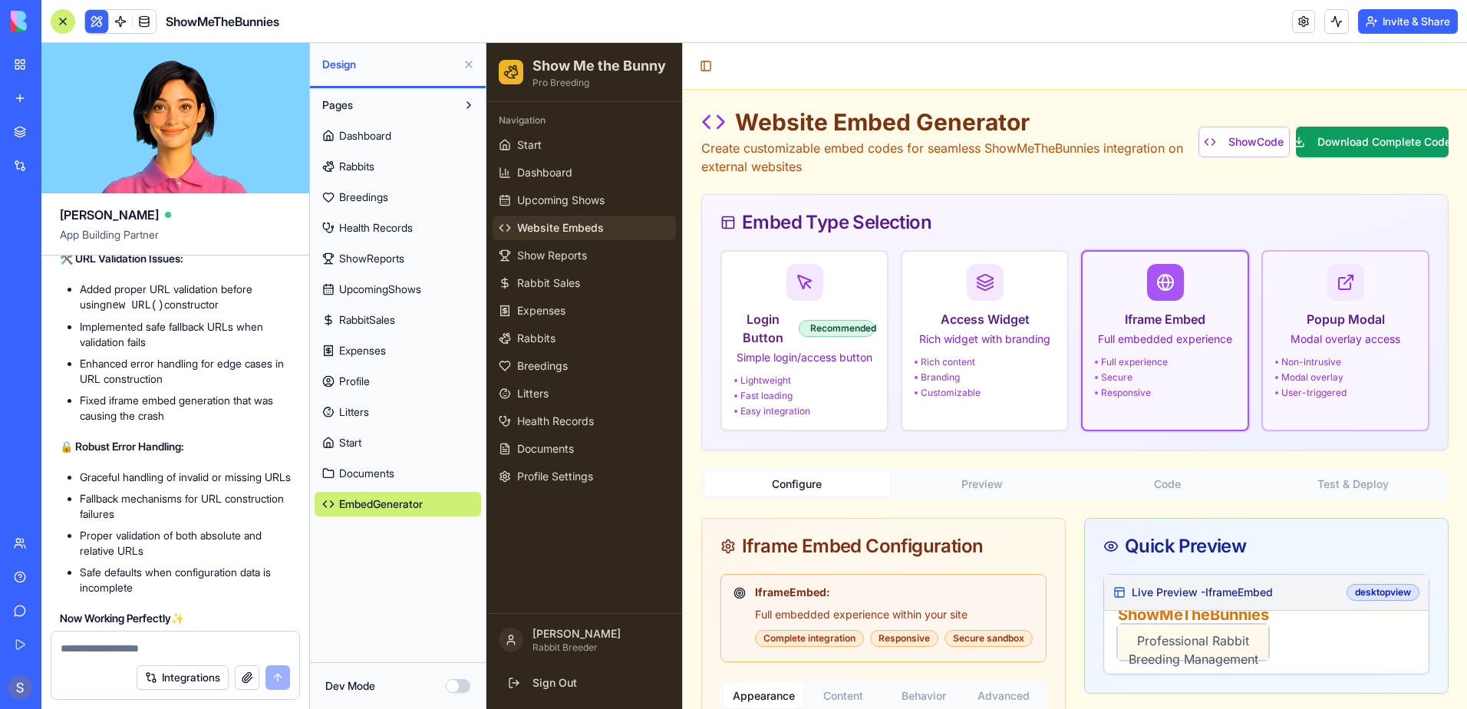
click at [1315, 362] on div "Non-intrusive" at bounding box center [1345, 362] width 140 height 12
type input "*******"
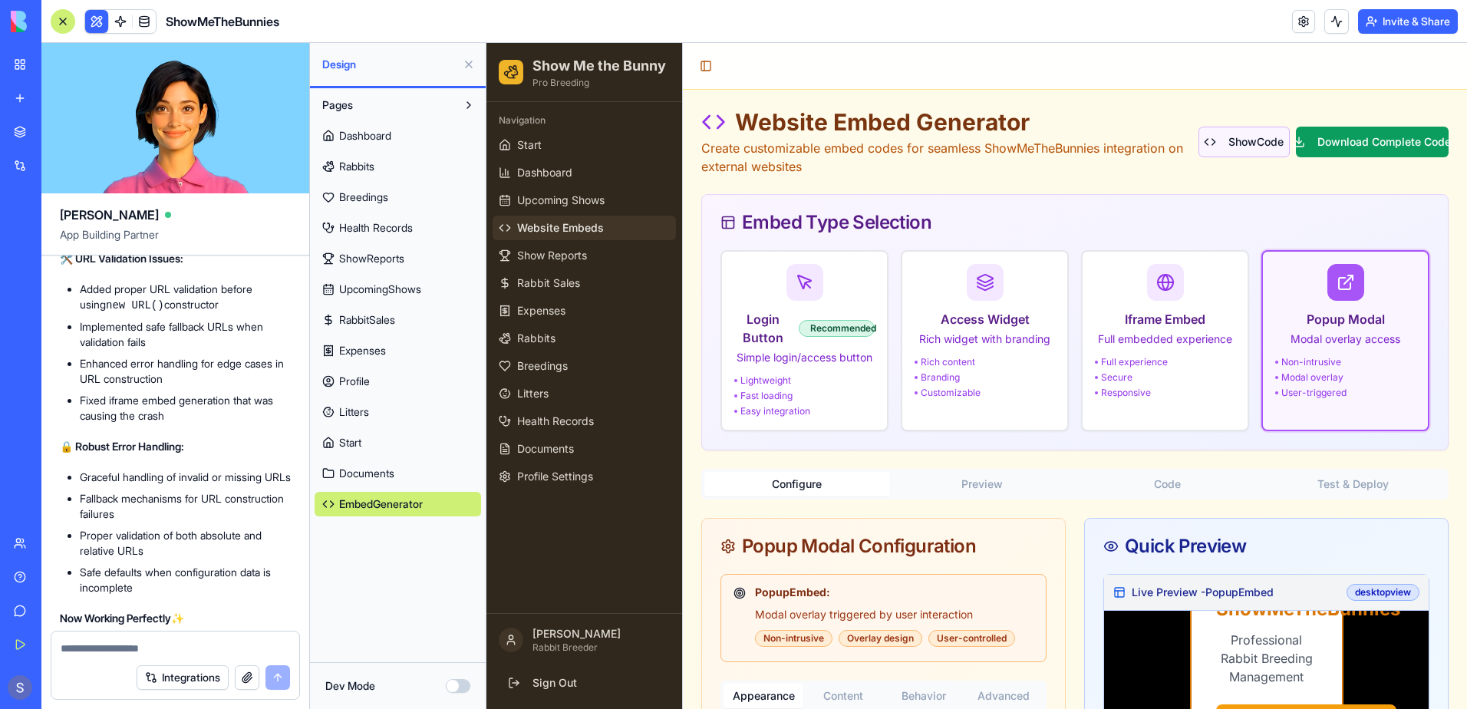
click at [1242, 149] on button "Show Code" at bounding box center [1244, 142] width 91 height 31
type input "*******"
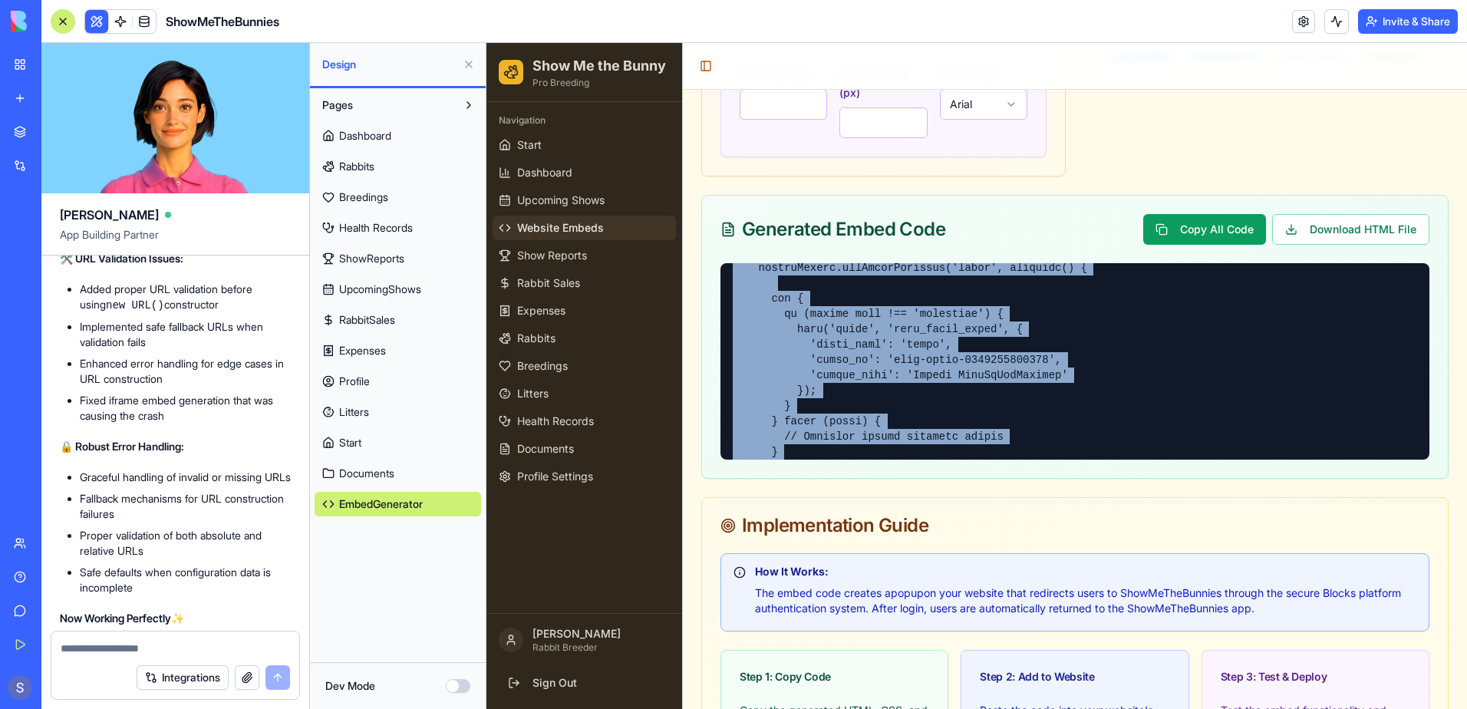
scroll to position [5166, 0]
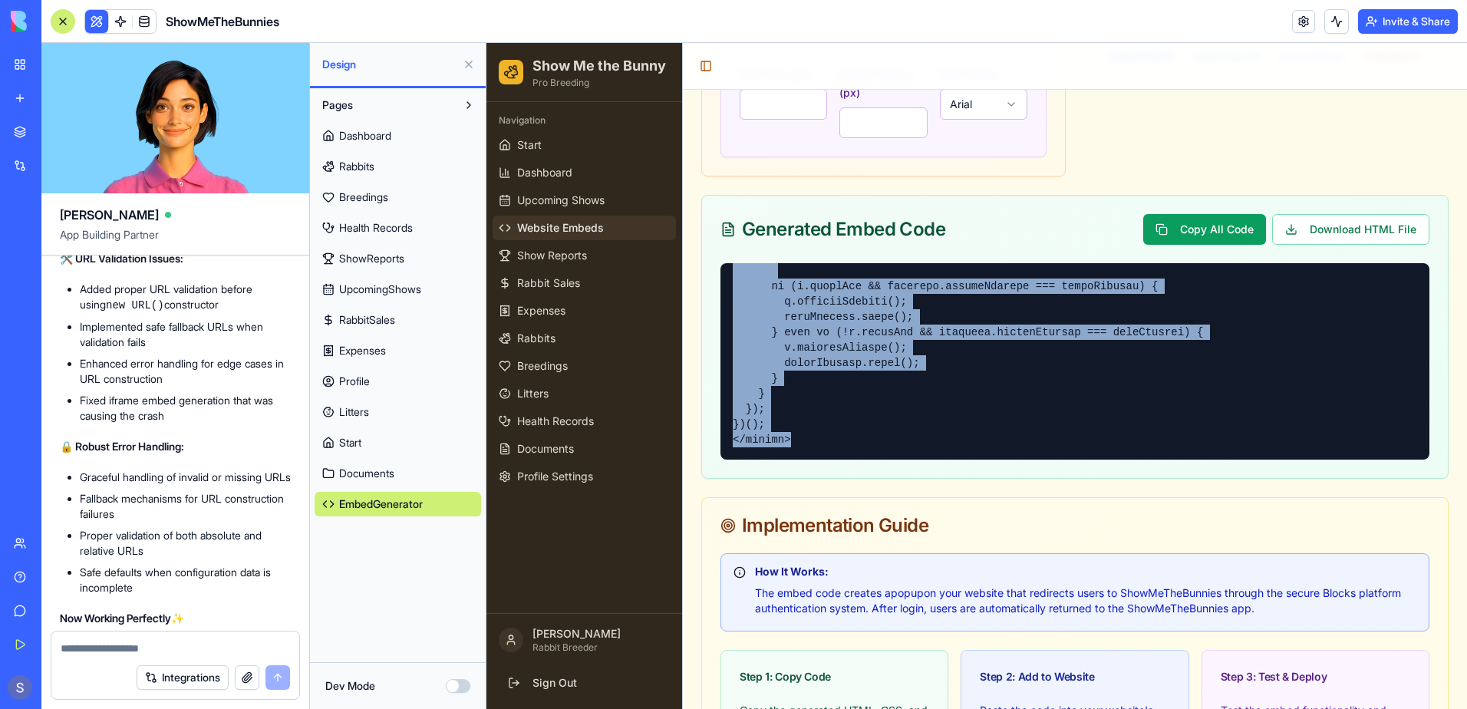
drag, startPoint x: 724, startPoint y: 267, endPoint x: 1097, endPoint y: 526, distance: 453.7
click at [1097, 526] on div "Website Embed Generator Create customizable embed codes for seamless ShowMeTheB…" at bounding box center [1074, 104] width 747 height 1681
copy pre "<!-- LORE --> <!-- IpsuMdOloRsitame Conse Adipi --> <eli se="doei-tempo-8468296…"
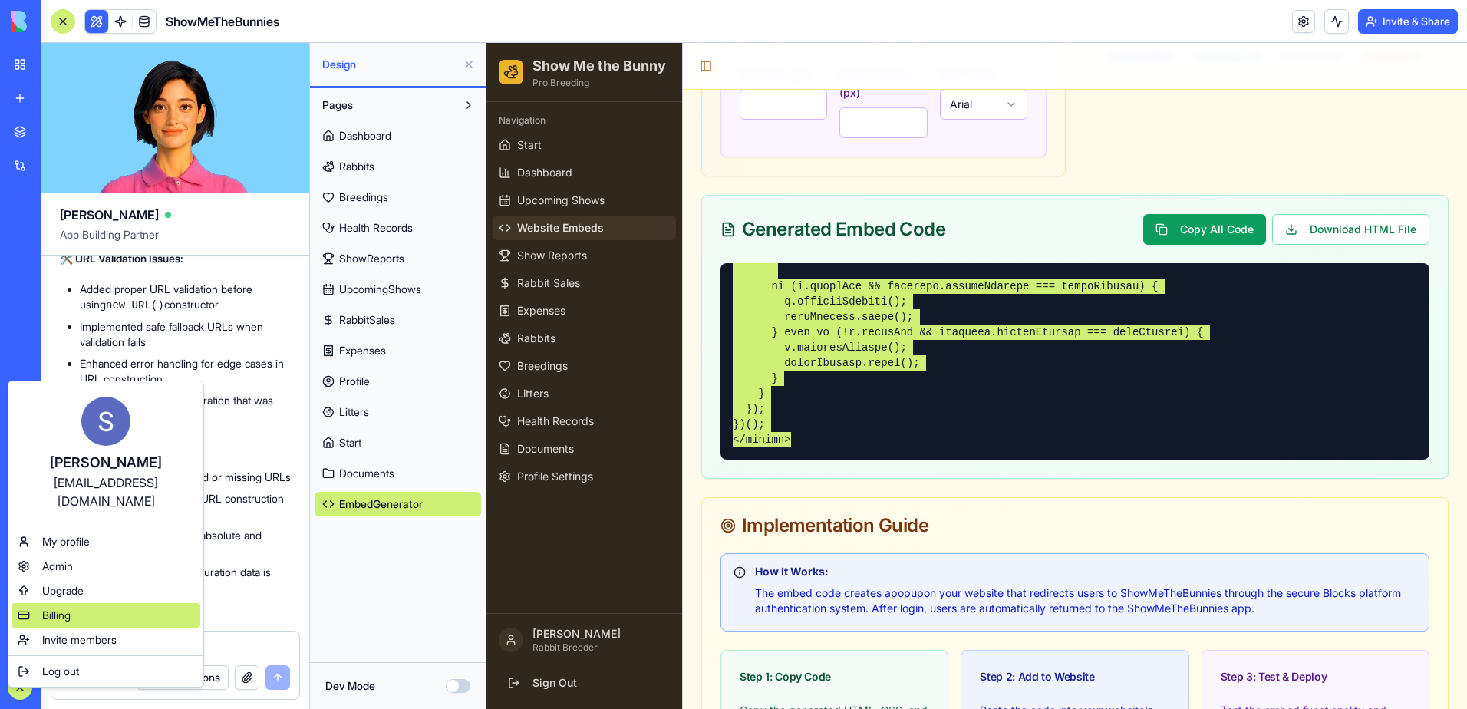
click at [56, 608] on span "Billing" at bounding box center [56, 615] width 28 height 15
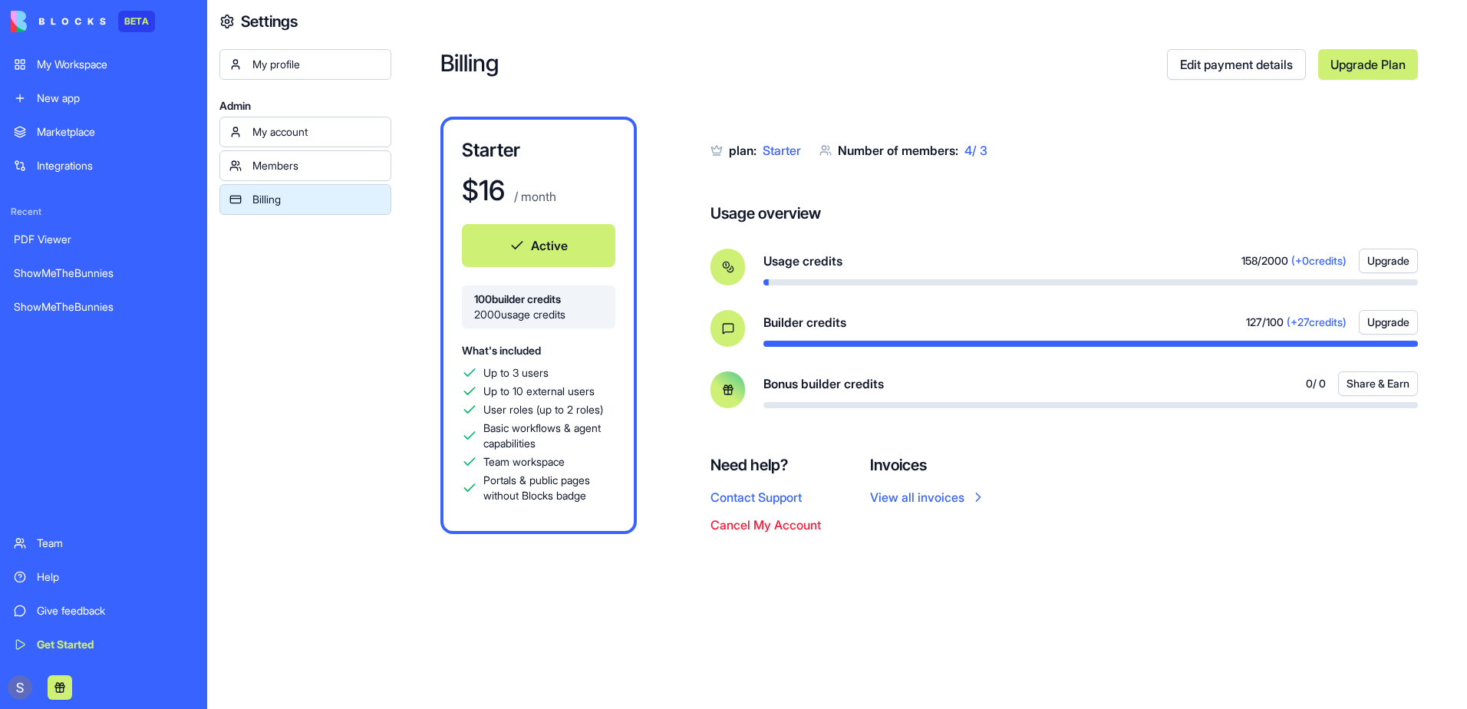
click at [952, 501] on link "View all invoices" at bounding box center [928, 497] width 116 height 18
